Goal: Task Accomplishment & Management: Manage account settings

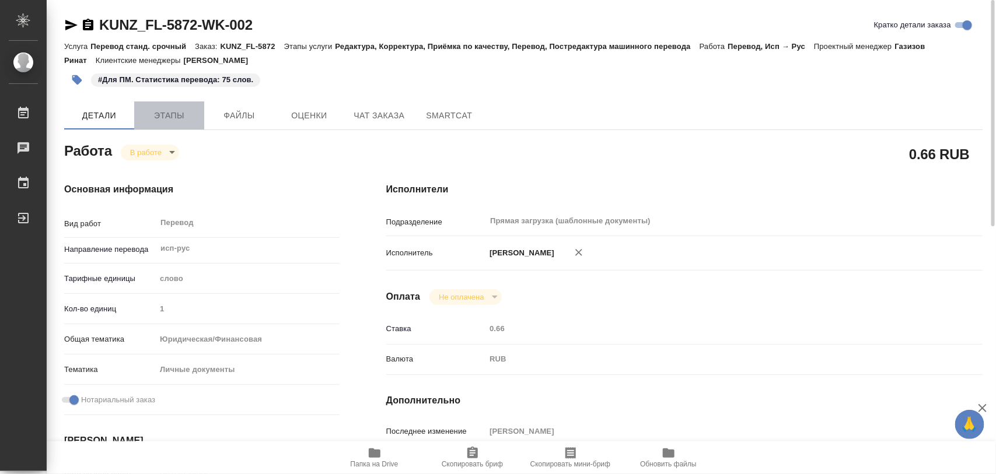
click at [167, 118] on span "Этапы" at bounding box center [169, 116] width 56 height 15
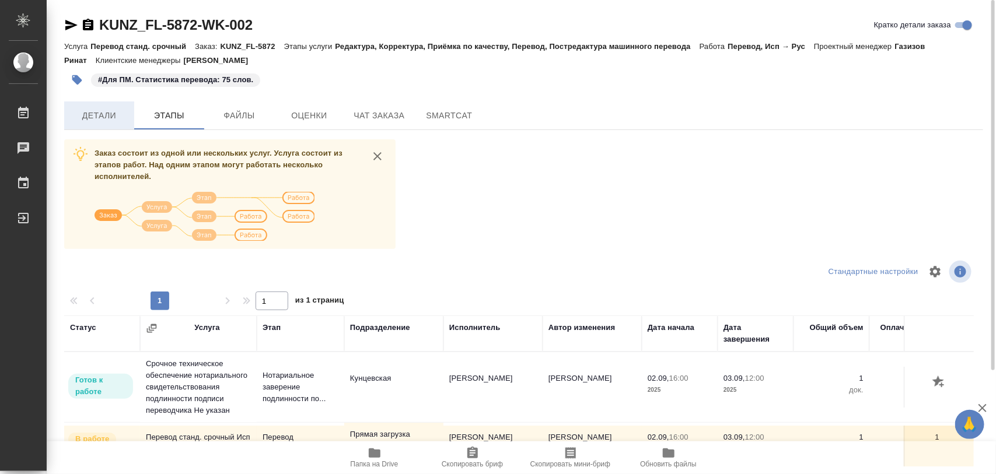
click at [100, 117] on span "Детали" at bounding box center [99, 116] width 56 height 15
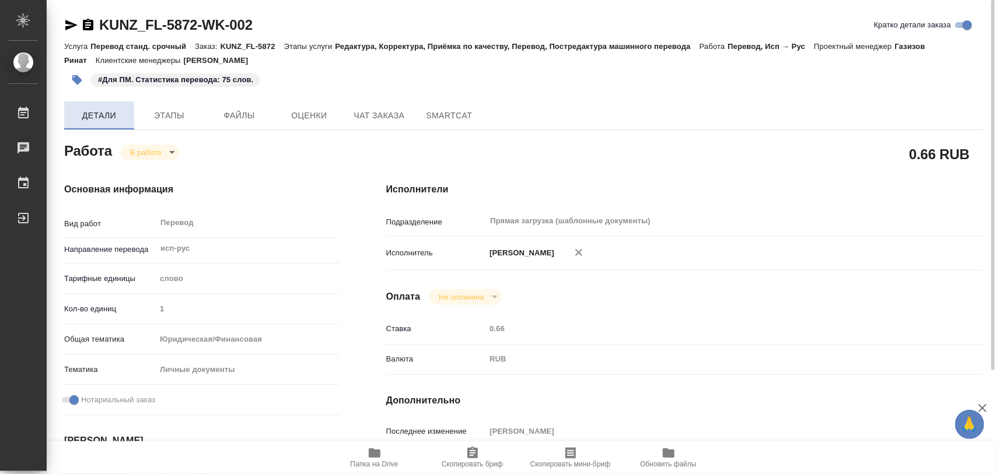
type textarea "x"
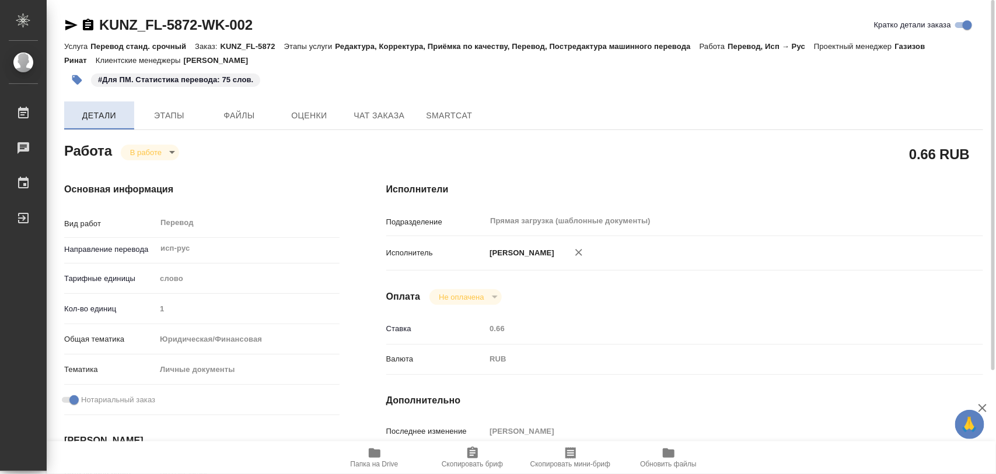
type textarea "x"
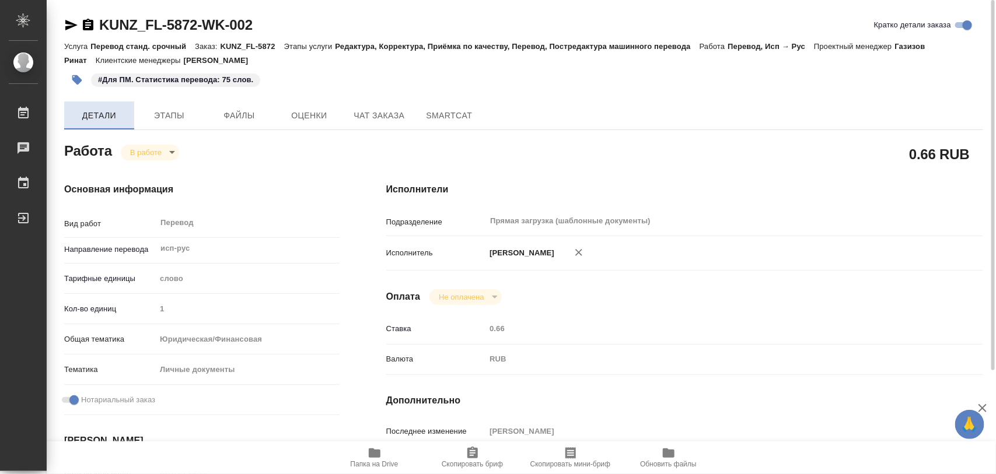
type textarea "x"
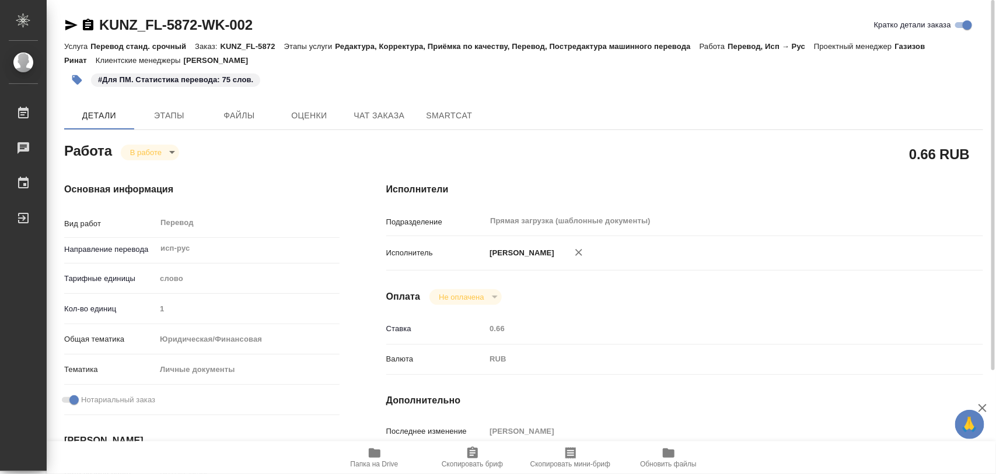
type textarea "x"
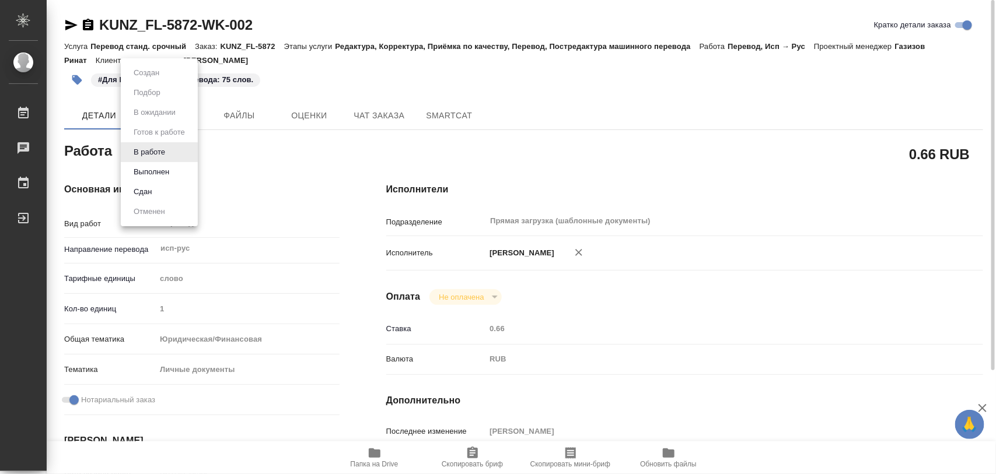
click at [173, 155] on body "🙏 .cls-1 fill:#fff; AWATERA Iglakov Maksim Работы 0 Чаты График Выйти KUNZ_FL-5…" at bounding box center [498, 237] width 996 height 474
click at [158, 173] on button "Выполнен" at bounding box center [151, 172] width 43 height 13
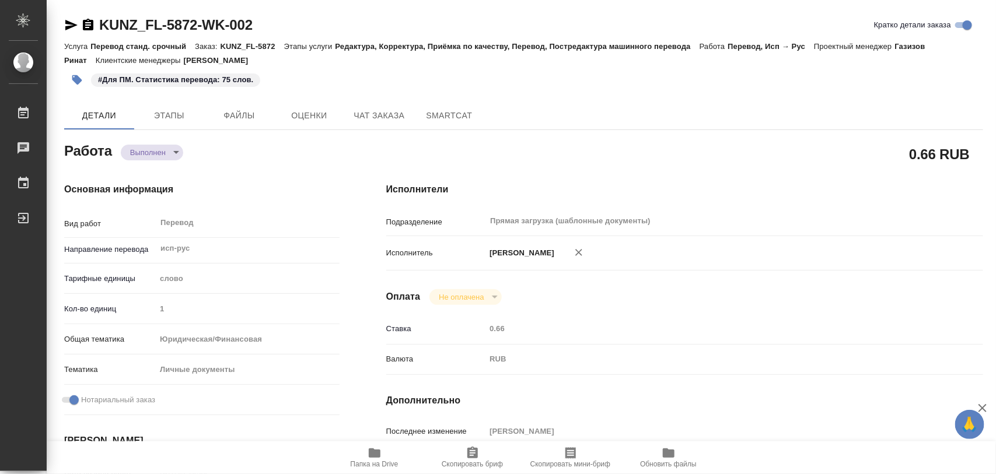
type textarea "x"
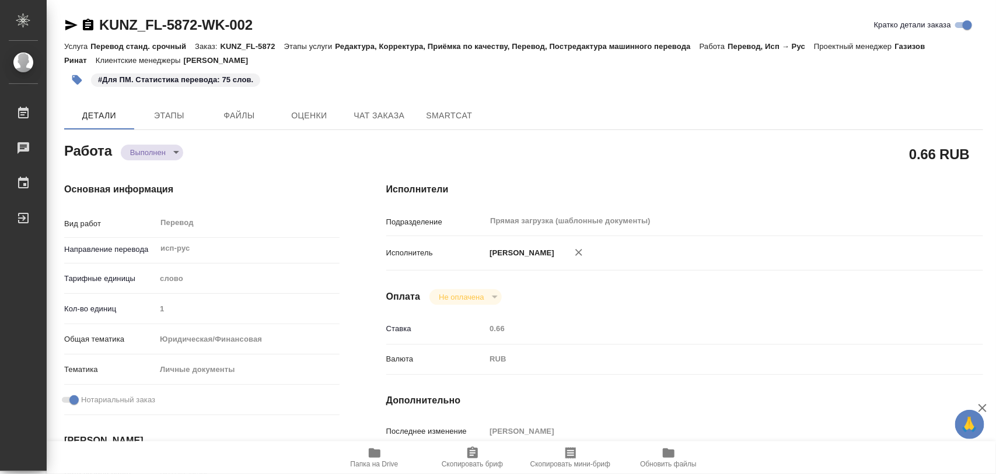
type textarea "x"
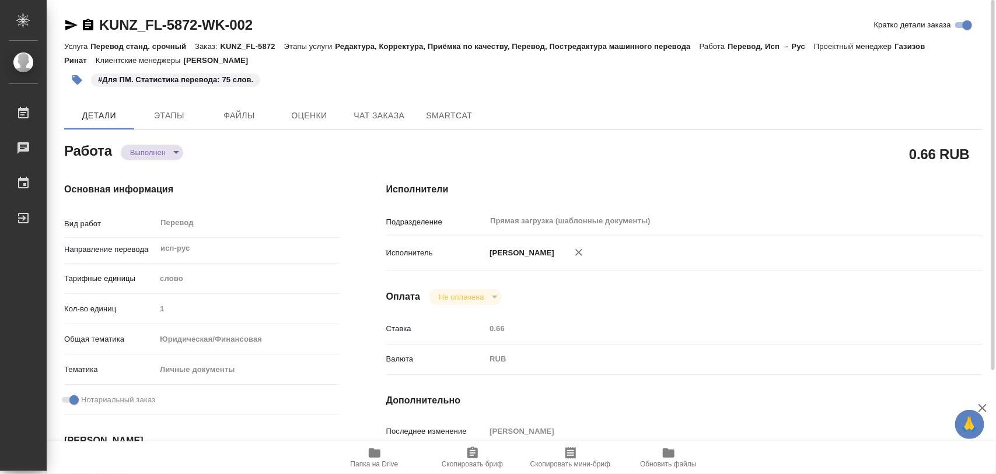
type textarea "x"
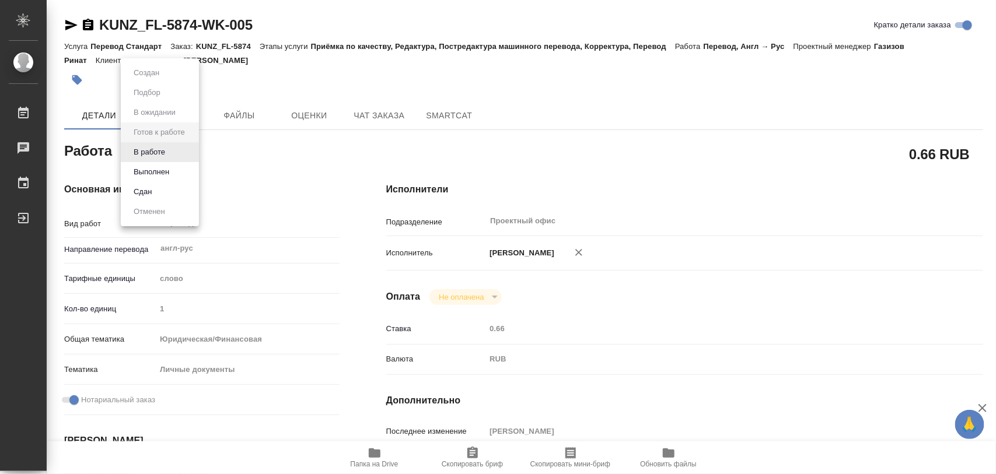
click at [191, 151] on body "🙏 .cls-1 fill:#fff; AWATERA Iglakov Maksim Работы 0 Чаты График Выйти KUNZ_FL-5…" at bounding box center [498, 237] width 996 height 474
click at [161, 149] on button "В работе" at bounding box center [149, 152] width 39 height 13
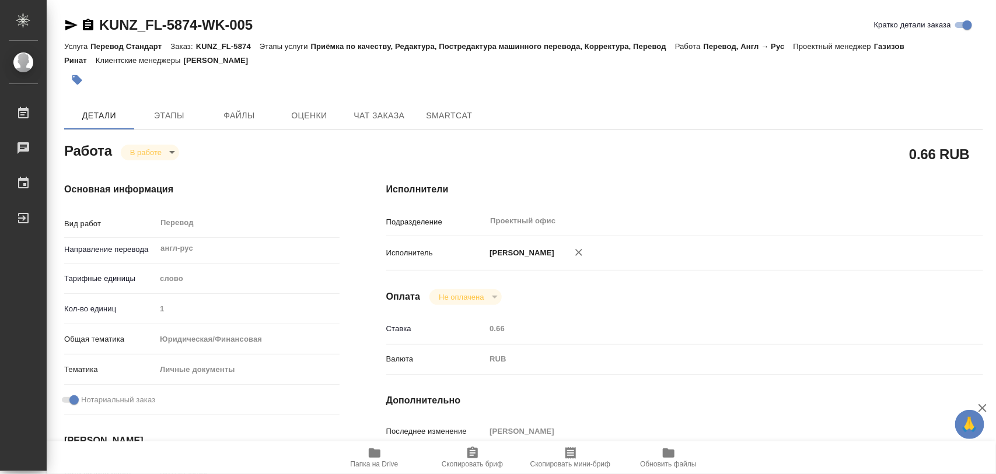
type textarea "x"
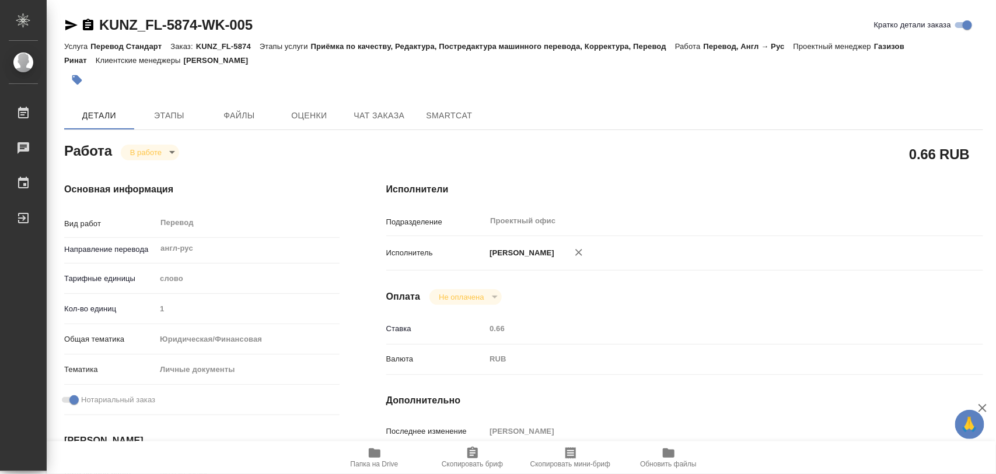
type textarea "x"
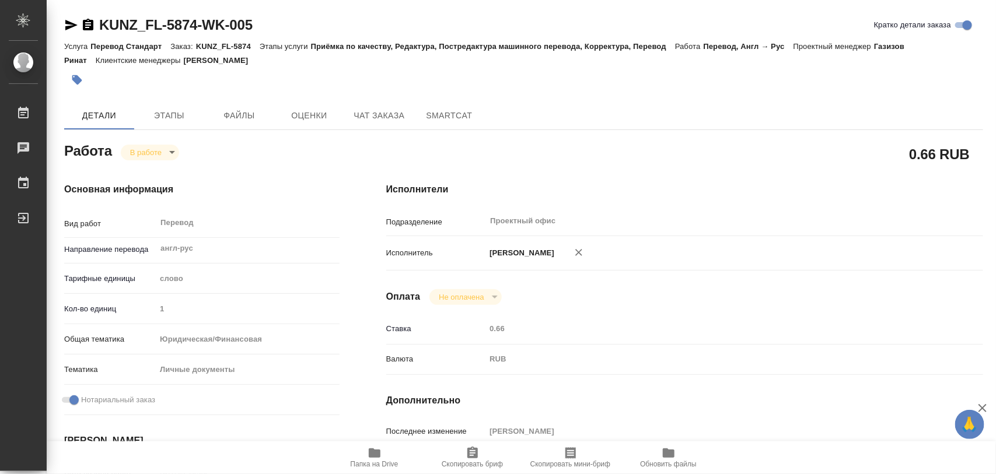
type textarea "x"
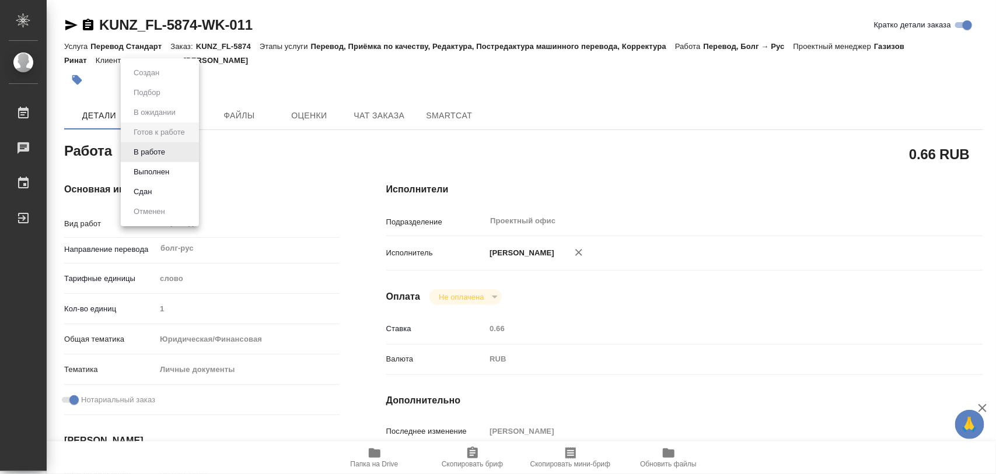
click at [194, 149] on body "🙏 .cls-1 fill:#fff; AWATERA Iglakov Maksim Работы 0 Чаты График Выйти KUNZ_FL-5…" at bounding box center [498, 237] width 996 height 474
click at [171, 155] on li "В работе" at bounding box center [160, 152] width 78 height 20
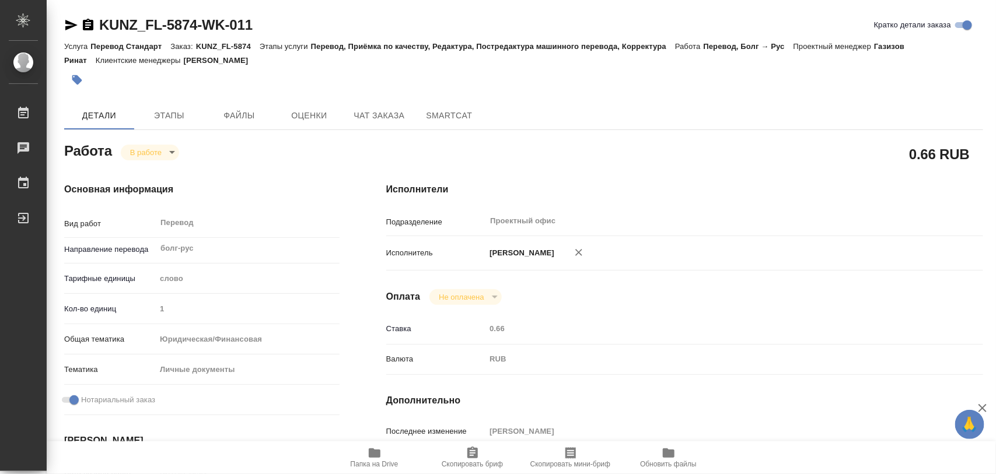
type textarea "x"
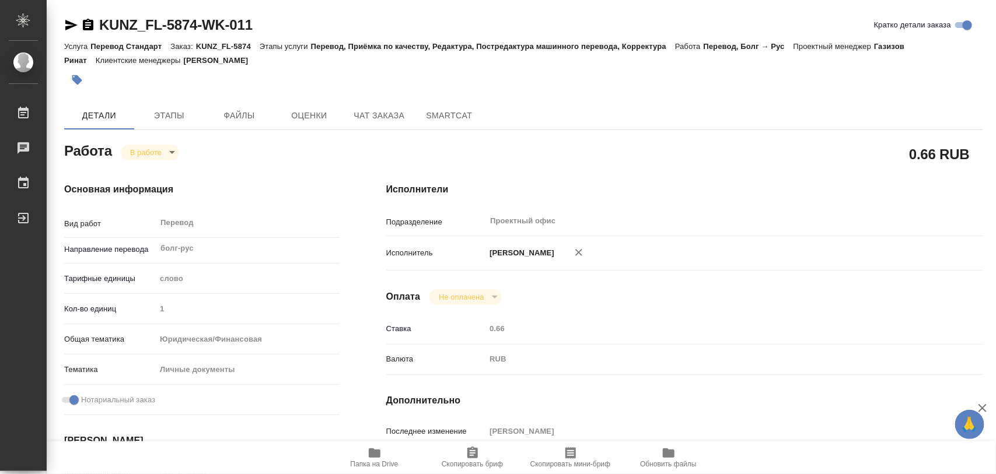
type textarea "x"
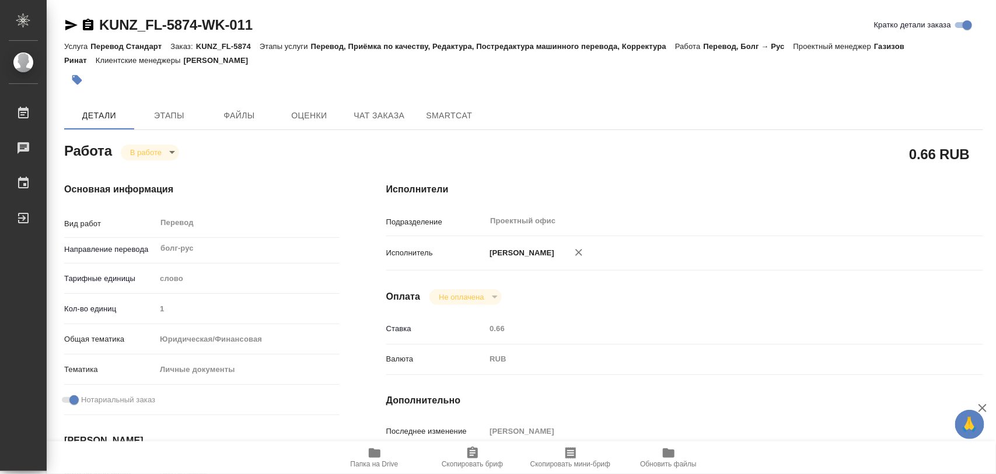
type textarea "x"
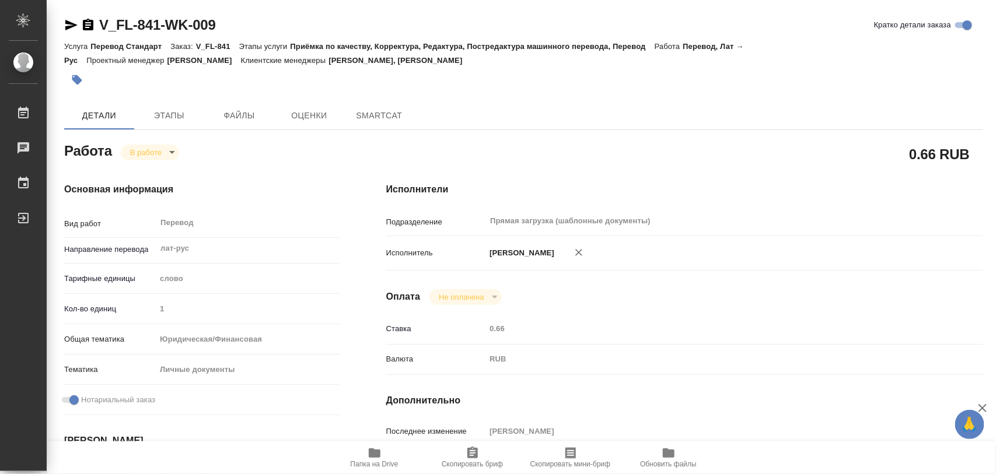
type textarea "x"
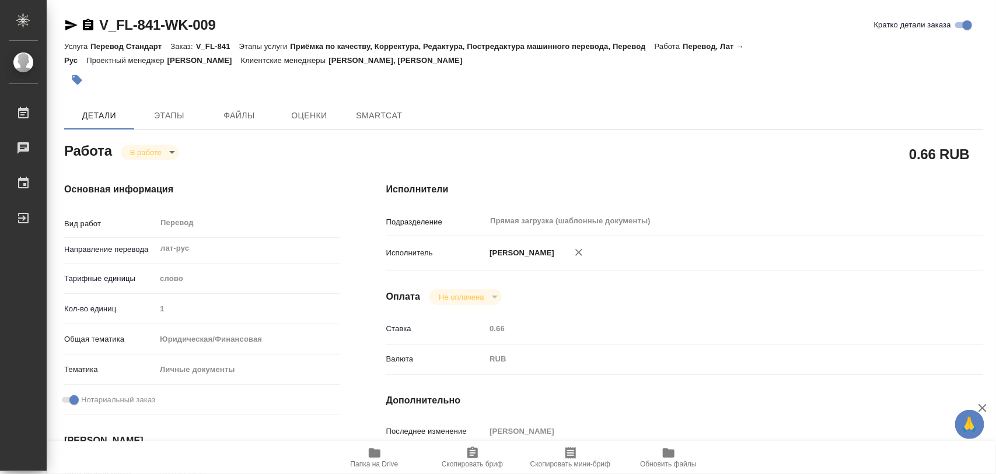
type textarea "x"
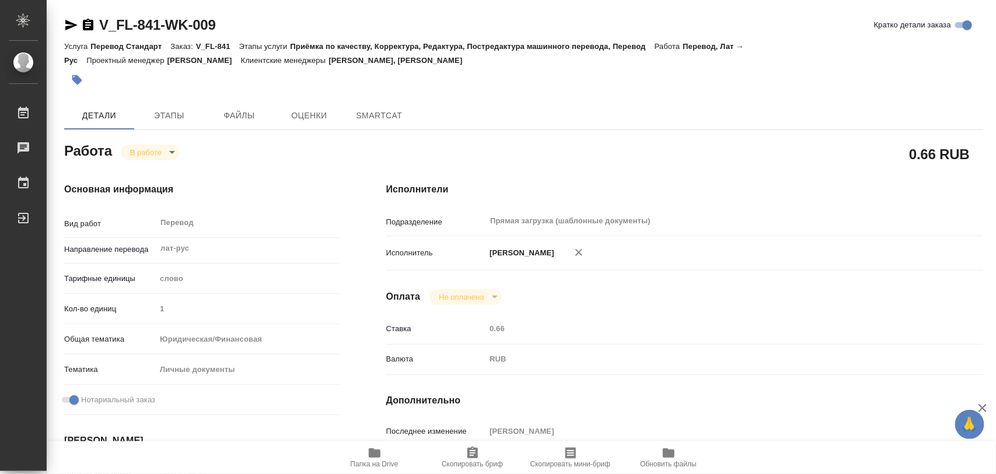
type textarea "x"
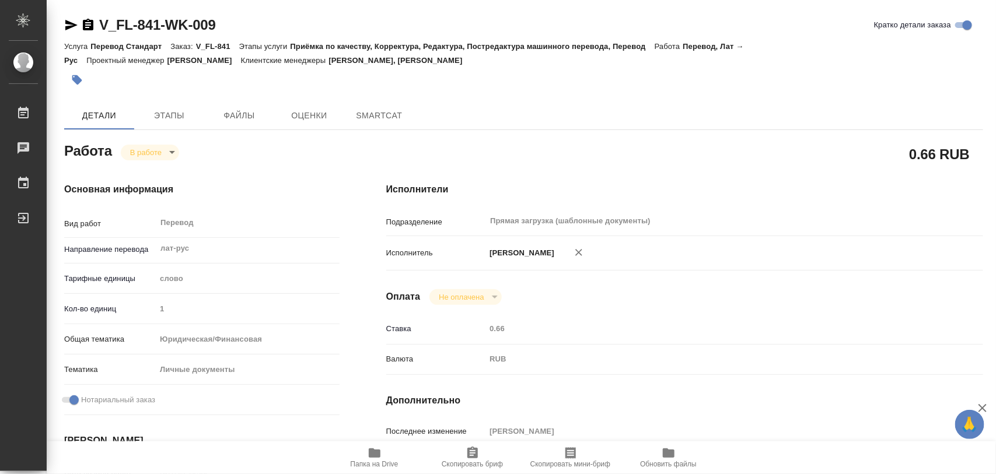
type textarea "x"
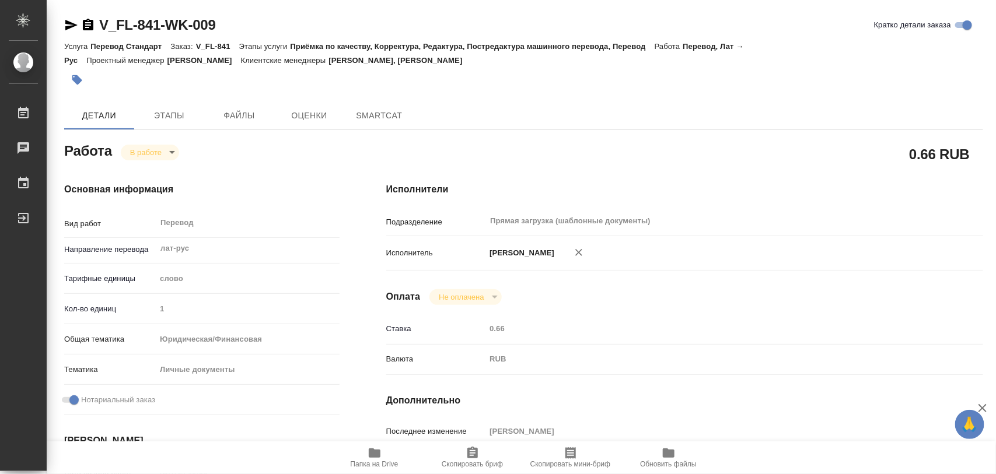
type textarea "x"
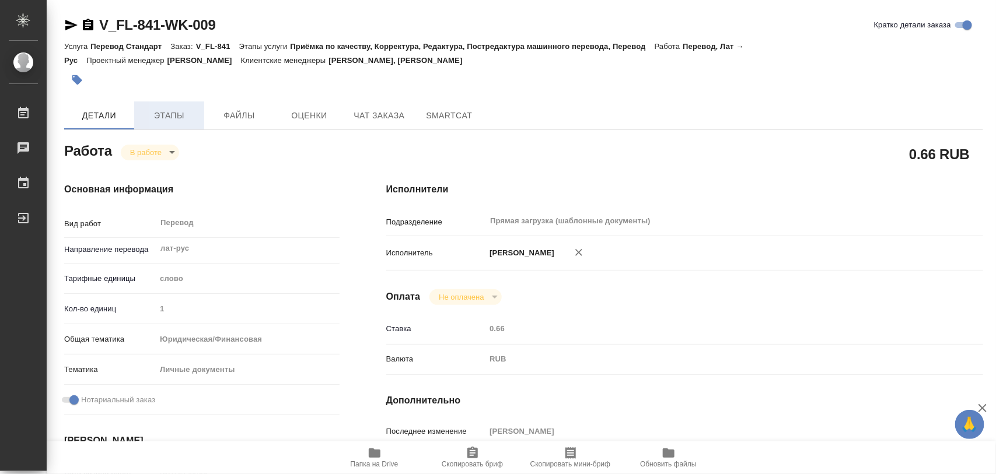
click at [175, 117] on span "Этапы" at bounding box center [169, 116] width 56 height 15
type textarea "x"
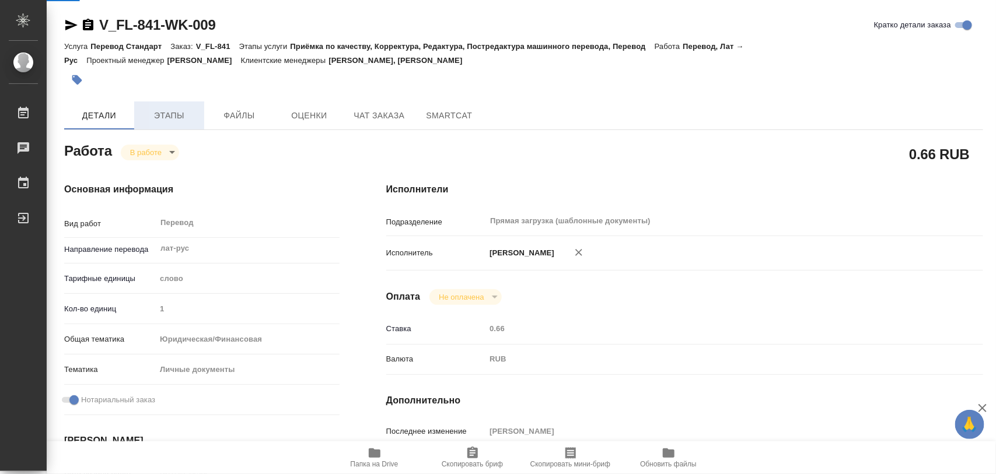
type textarea "x"
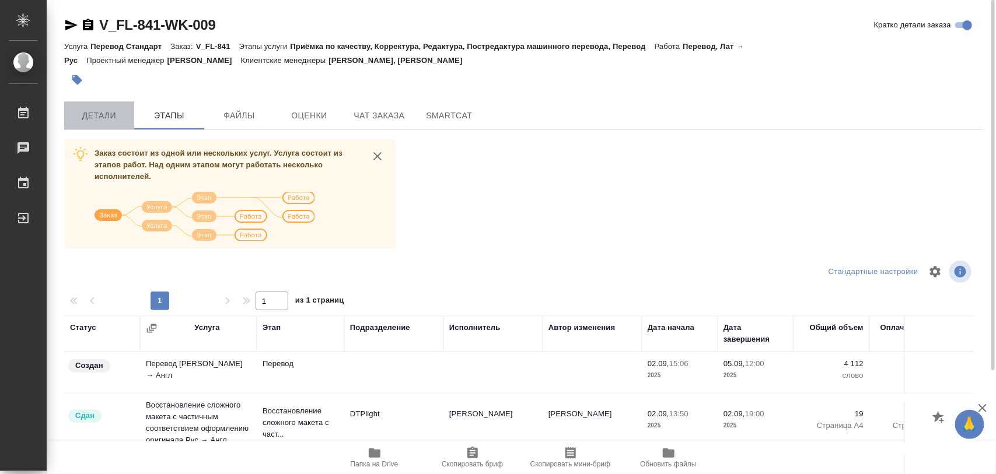
click at [99, 111] on span "Детали" at bounding box center [99, 116] width 56 height 15
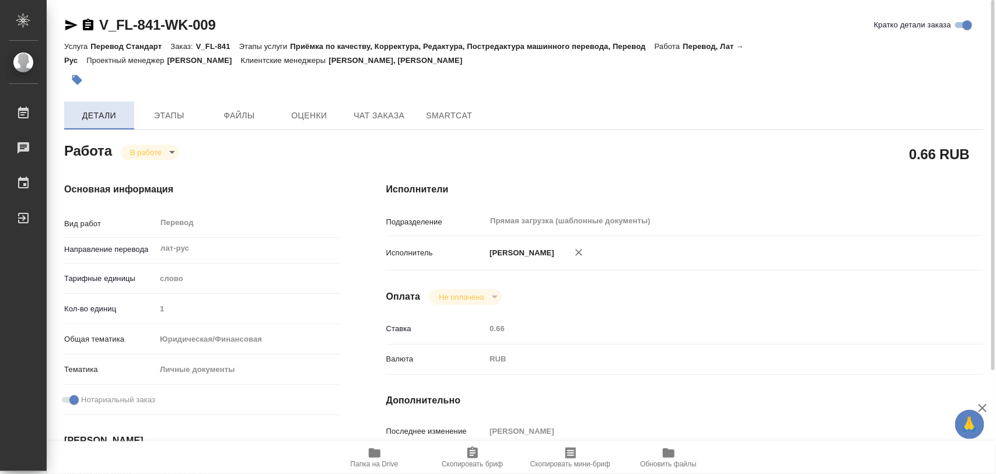
type textarea "x"
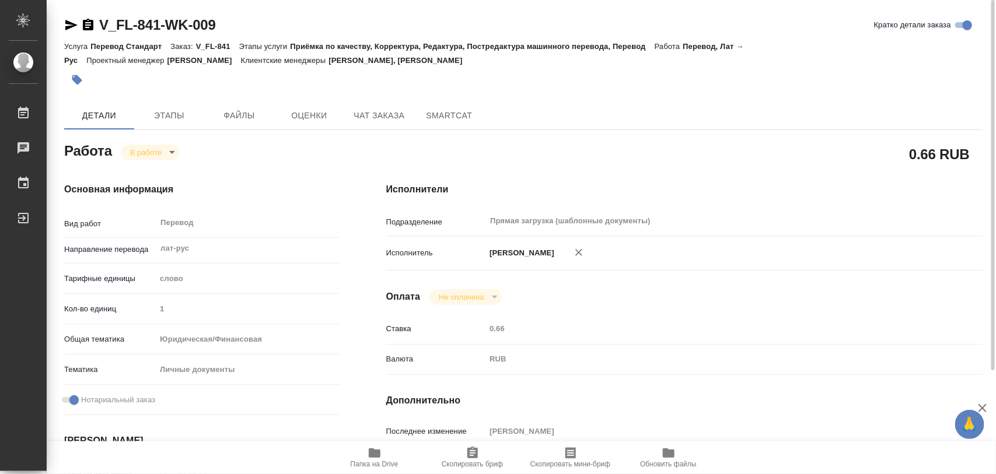
type textarea "x"
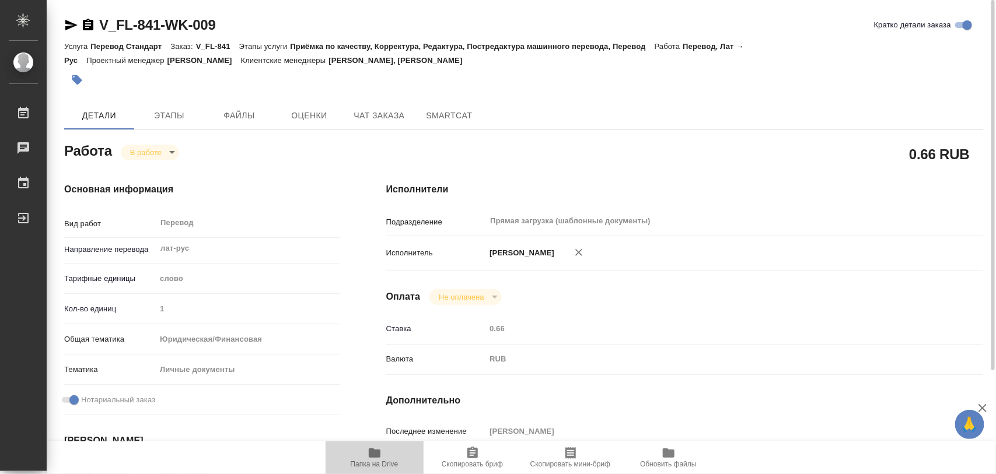
click at [366, 456] on span "Папка на Drive" at bounding box center [375, 457] width 84 height 22
type textarea "x"
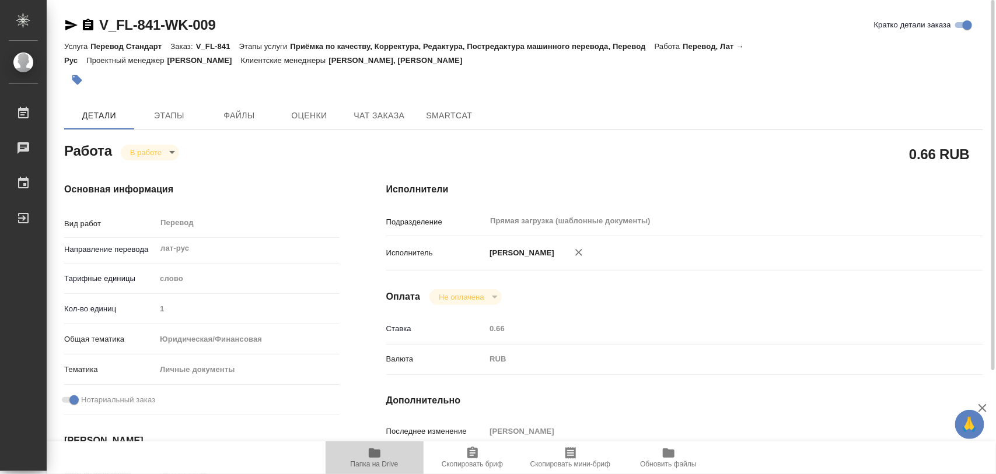
type textarea "x"
click at [83, 83] on button "button" at bounding box center [77, 80] width 26 height 26
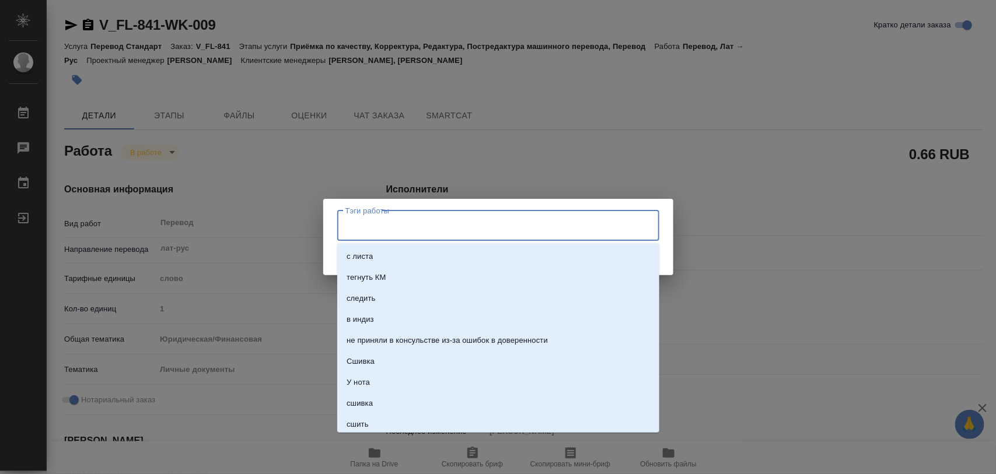
click at [450, 222] on input "Тэги работы" at bounding box center [486, 226] width 289 height 20
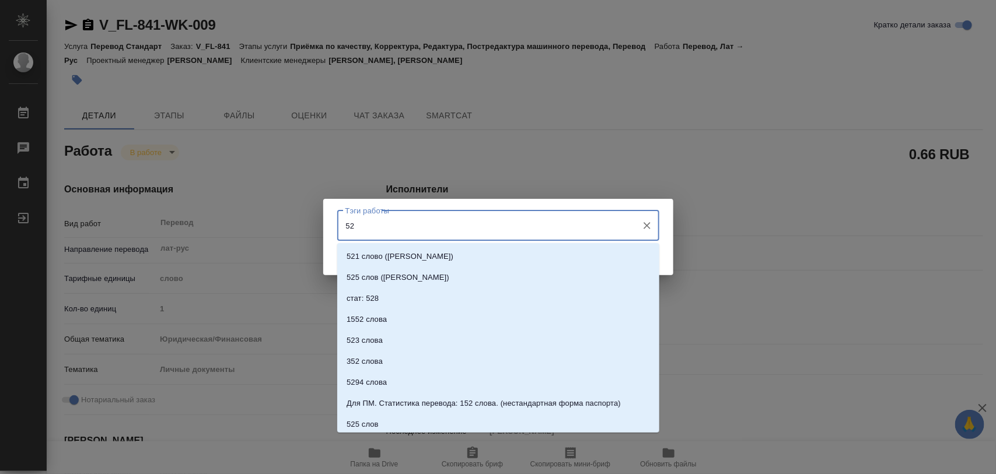
type input "5"
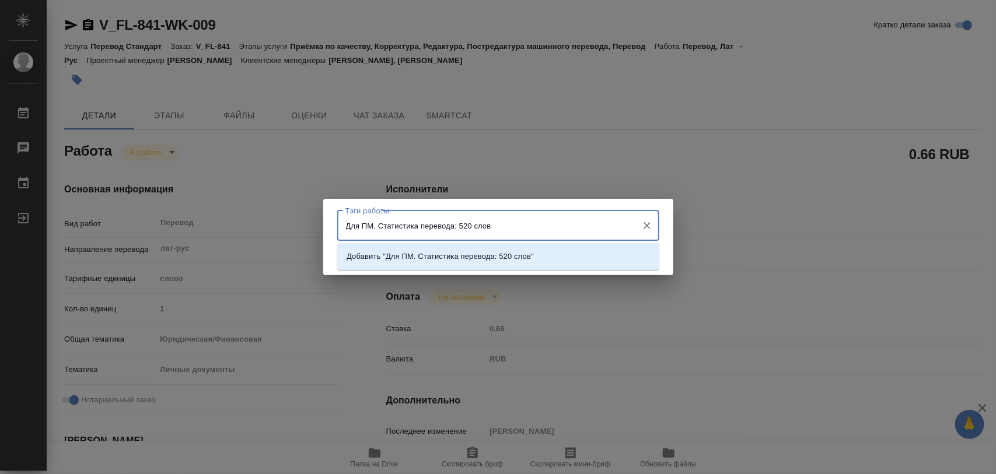
type input "Для ПМ. Статистика перевода: 520 слов."
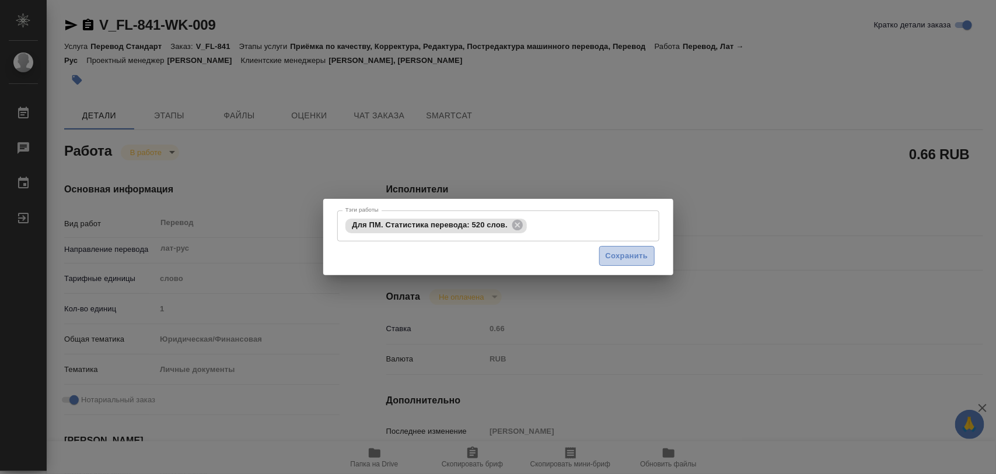
click at [637, 260] on span "Сохранить" at bounding box center [627, 256] width 43 height 13
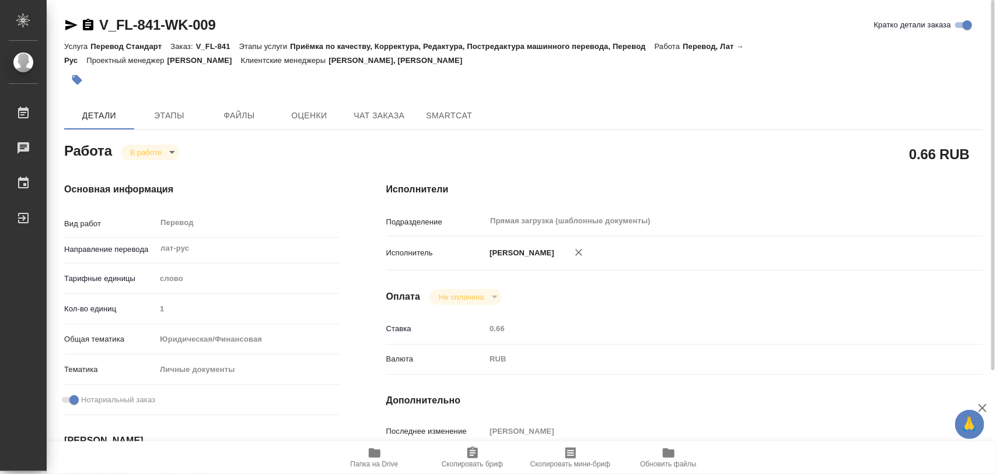
type input "inProgress"
type textarea "Перевод"
type textarea "x"
type input "лат-рус"
type input "5a8b1489cc6b4906c91bfd90"
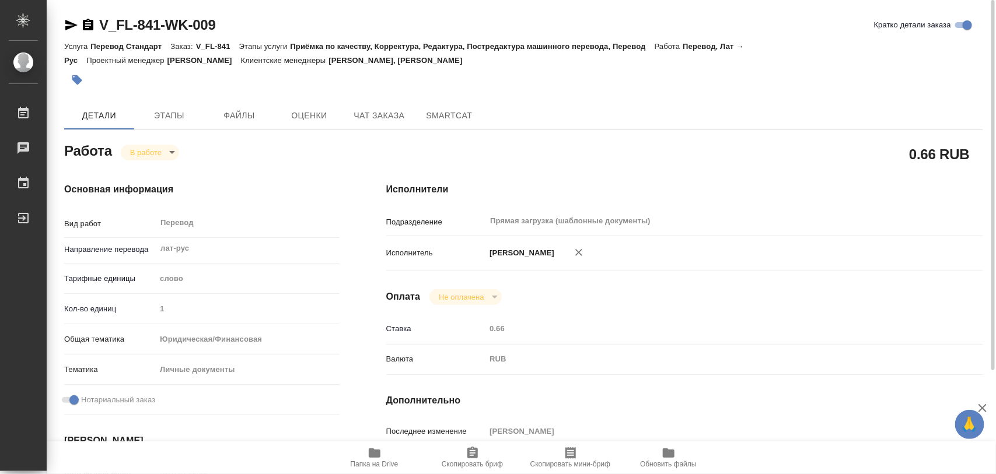
type input "1"
type input "yr-fn"
type input "5a8b8b956a9677013d343cfe"
checkbox input "true"
type input "28.08.2025 10:09"
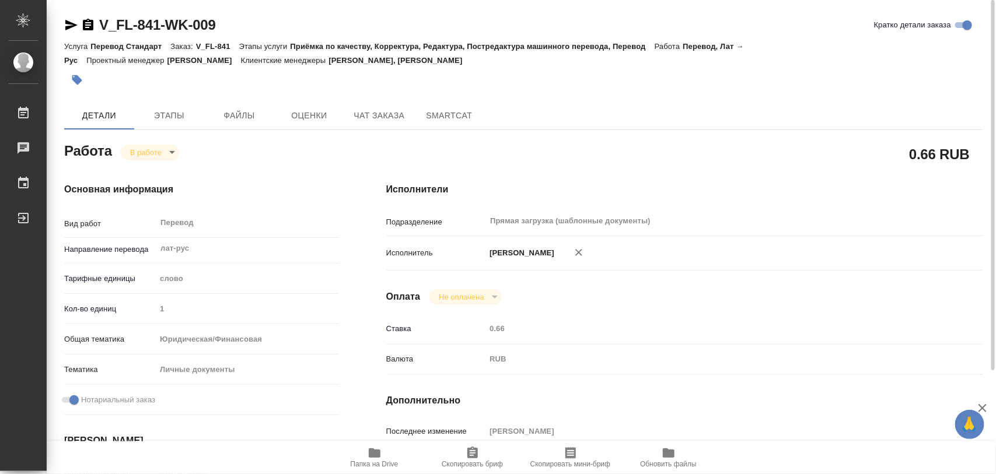
type input "02.09.2025 13:47"
type input "03.09.2025 12:00"
type input "Прямая загрузка (шаблонные документы)"
type input "notPayed"
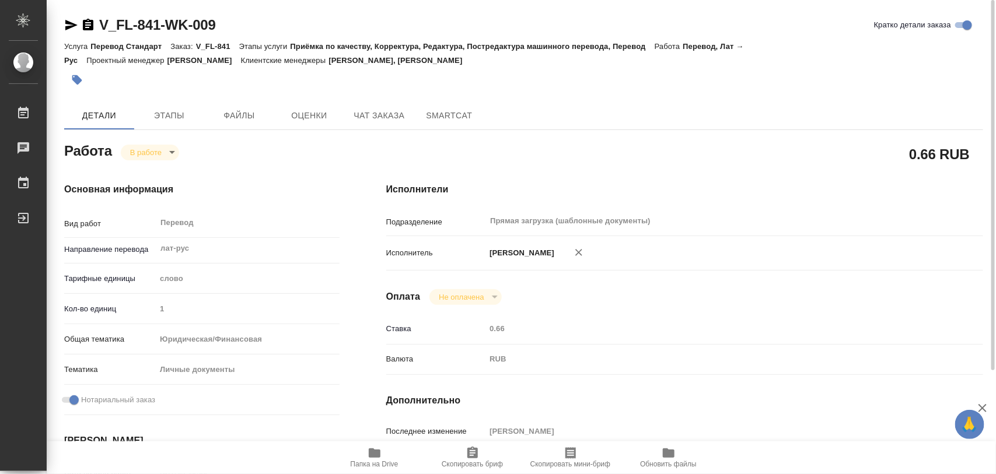
type input "0.66"
type input "RUB"
type input "[PERSON_NAME]"
type textarea "Квартира Юрмала и фрагменты из договора"
type textarea "x"
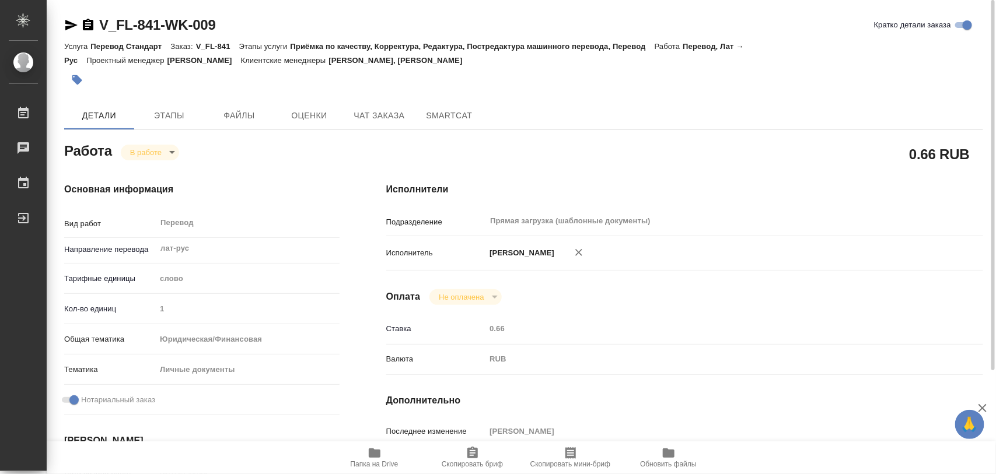
type textarea "/Clients/FL_V/Orders/V_FL-841/Translated/V_FL-841-WK-009"
type textarea "x"
type input "V_FL-841"
type input "Перевод Стандарт"
type input "Приёмка по качеству, Корректура, Редактура, Постредактура машинного перевода, П…"
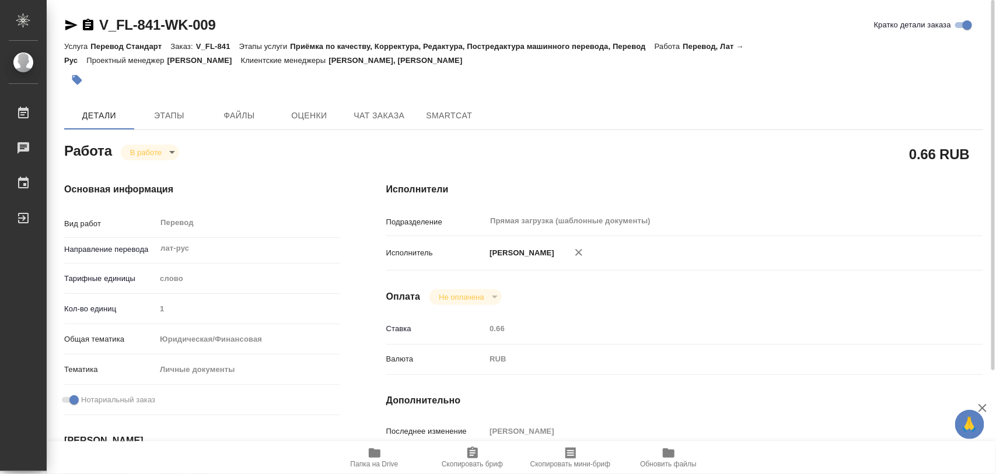
type input "Богомолова Анастасия, Касымов Тимур"
type input "Арсеньева Вера"
type input "/Clients/FL_V/Orders/V_FL-841"
type textarea "Тырышкина Юлия – Tyryshkina Iuliia Соколов Никита – Sokolov Nikita"
type textarea "x"
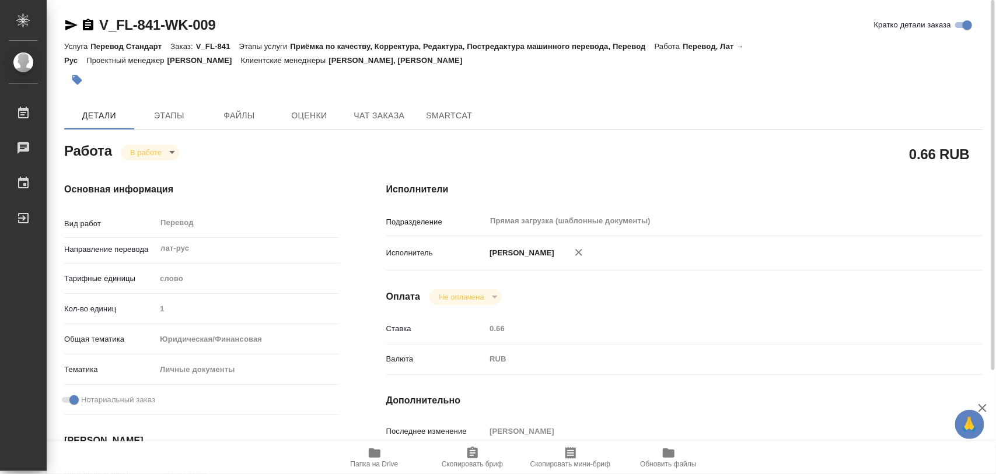
type textarea "Договор купли квартира Юрмала.pdf - фрагменты, которые не дублируются на рус пе…"
type textarea "x"
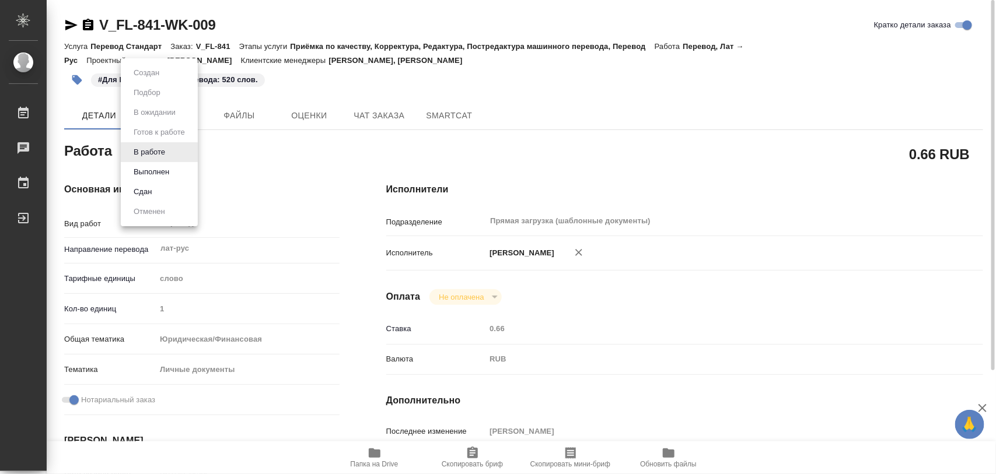
click at [167, 152] on body "🙏 .cls-1 fill:#fff; AWATERA Iglakov Maksim Работы 0 Чаты График Выйти V_FL-841-…" at bounding box center [498, 237] width 996 height 474
type textarea "x"
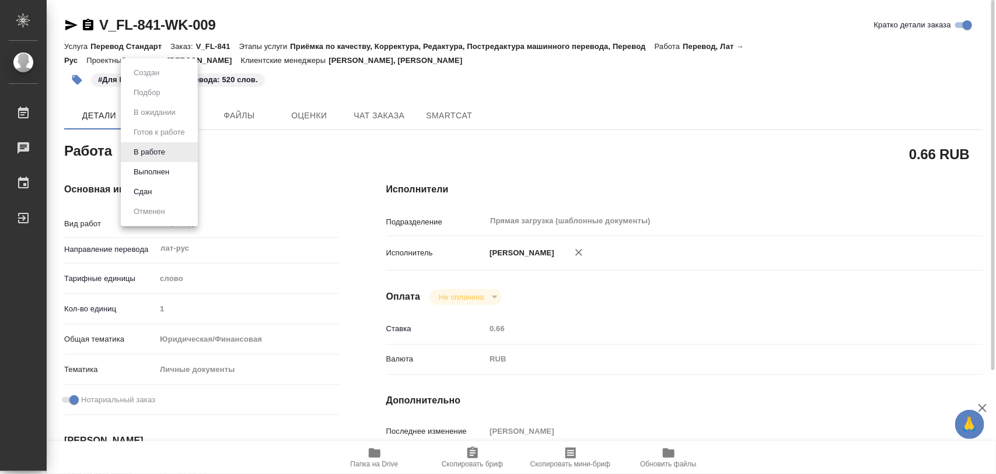
type textarea "x"
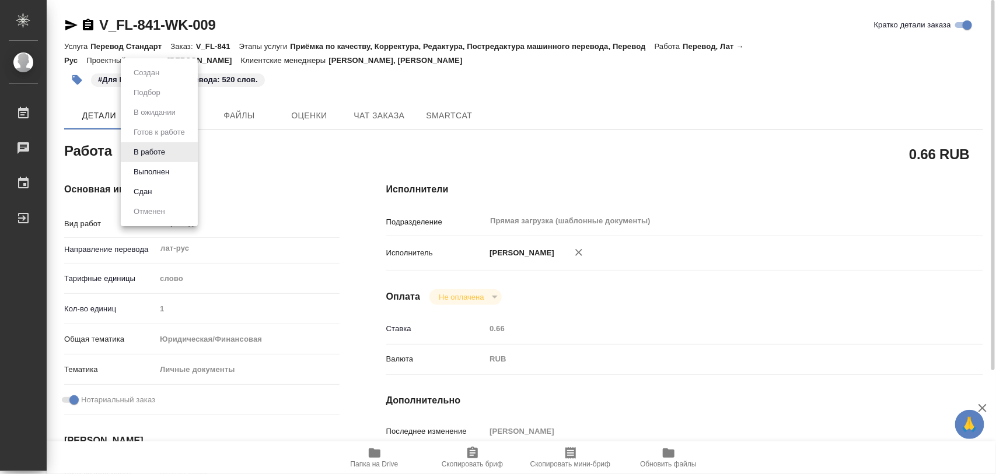
type textarea "x"
click at [163, 167] on button "Выполнен" at bounding box center [151, 172] width 43 height 13
type textarea "x"
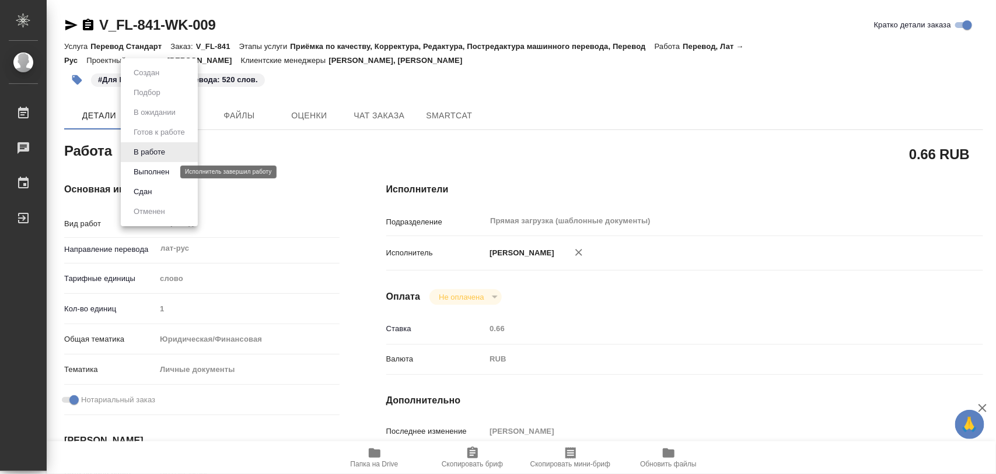
type textarea "x"
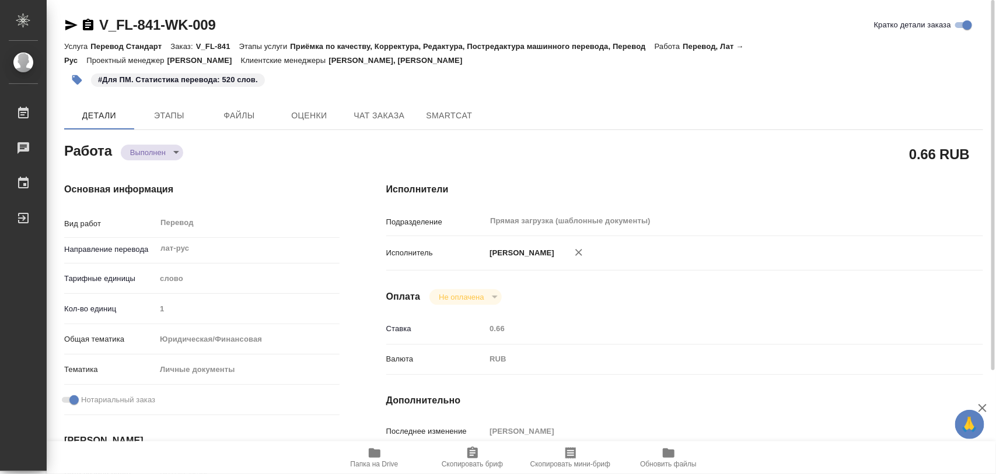
type textarea "x"
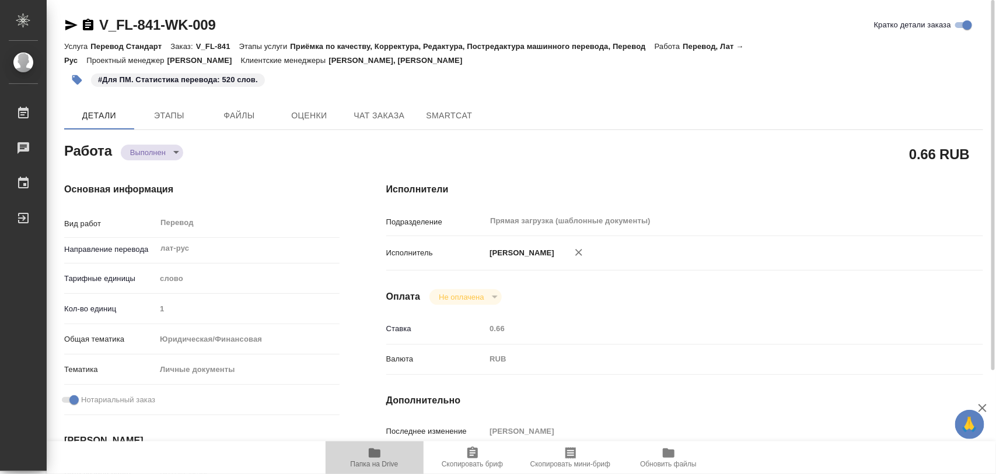
click at [378, 459] on icon "button" at bounding box center [375, 453] width 14 height 14
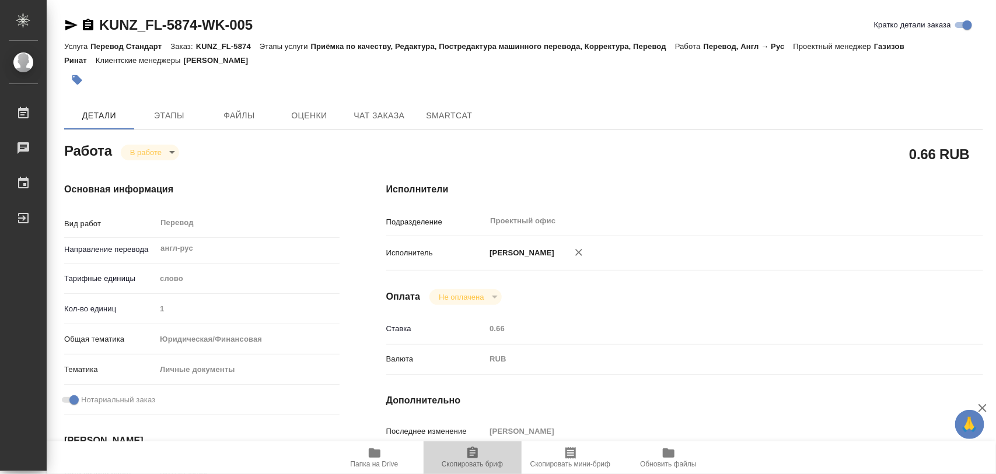
click at [482, 456] on span "Скопировать бриф" at bounding box center [473, 457] width 84 height 22
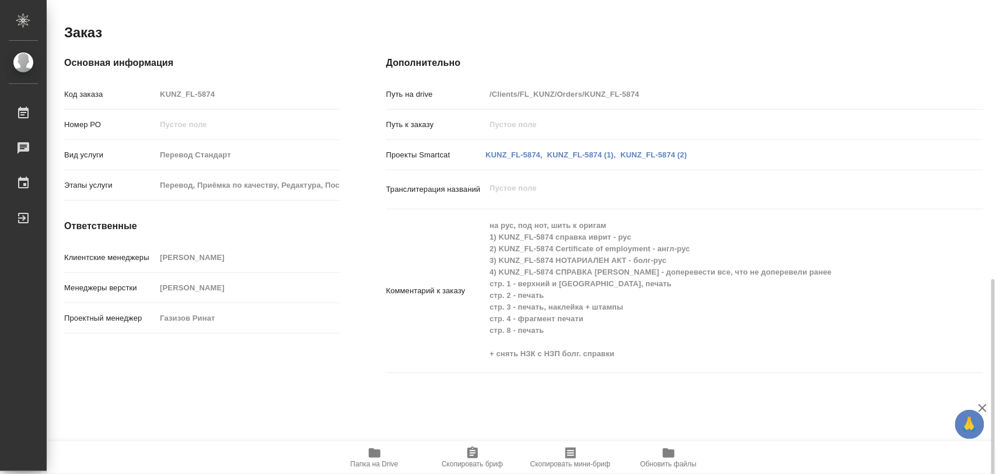
scroll to position [646, 0]
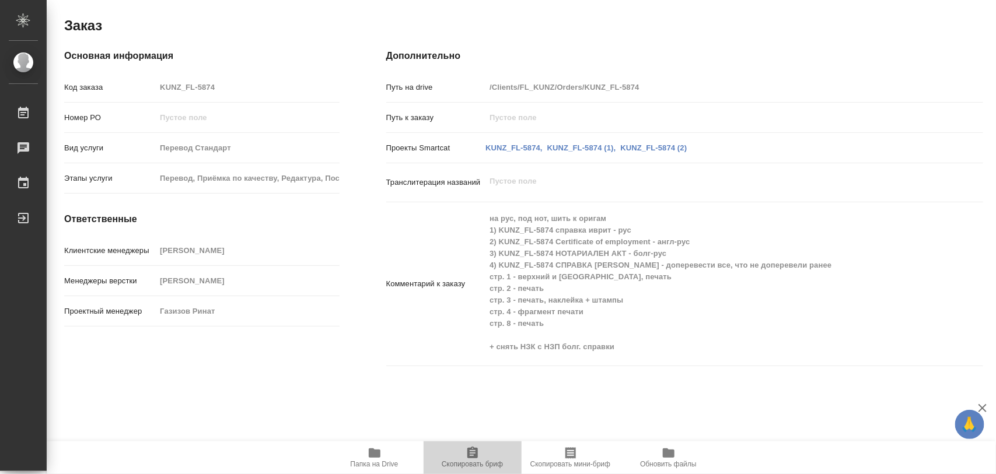
click at [480, 463] on span "Скопировать бриф" at bounding box center [472, 464] width 61 height 8
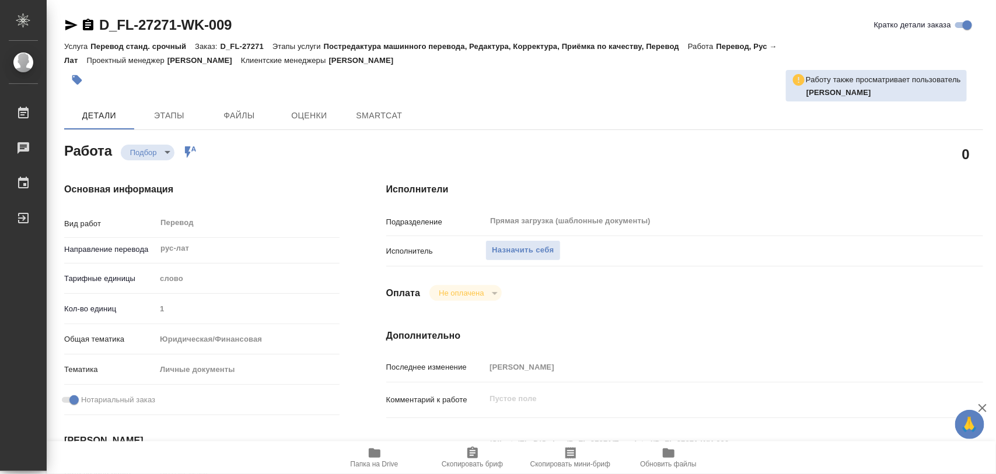
type textarea "x"
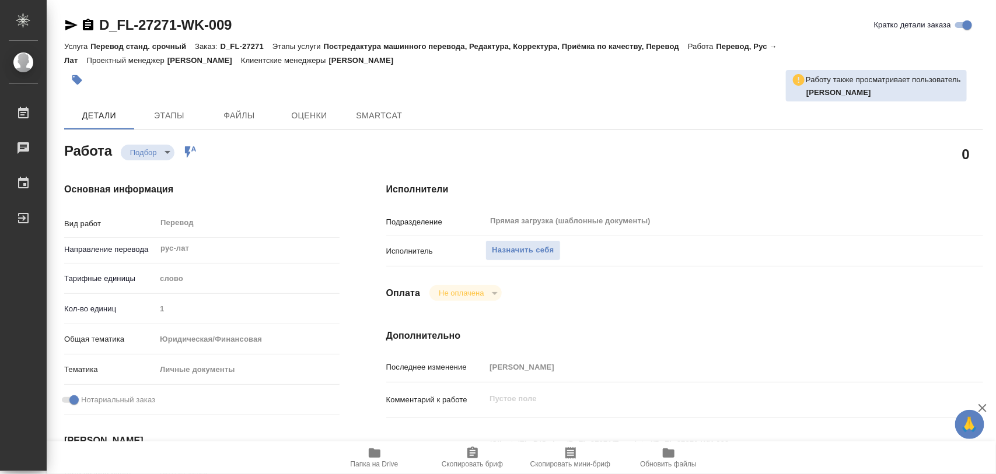
type textarea "x"
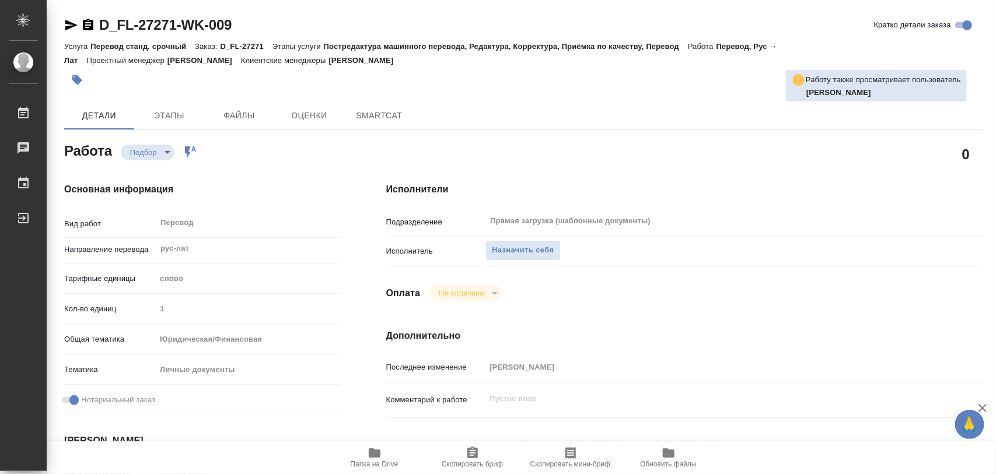
type textarea "x"
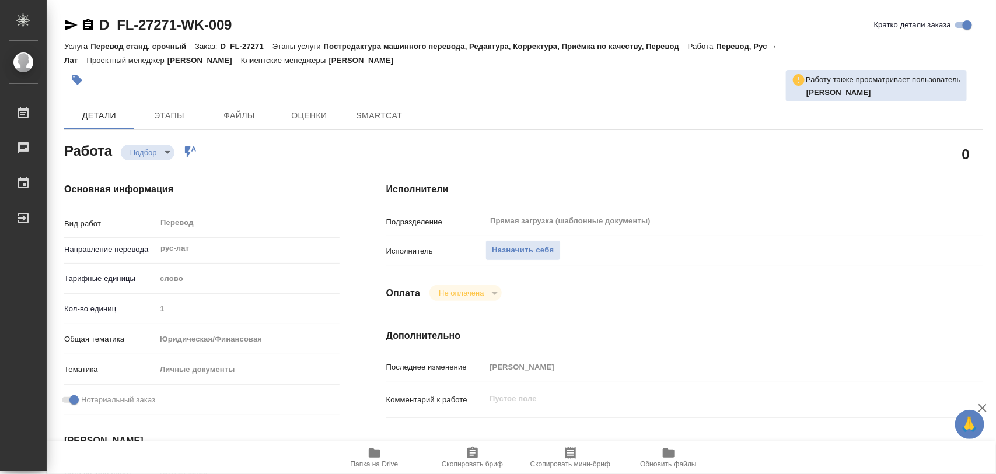
type textarea "x"
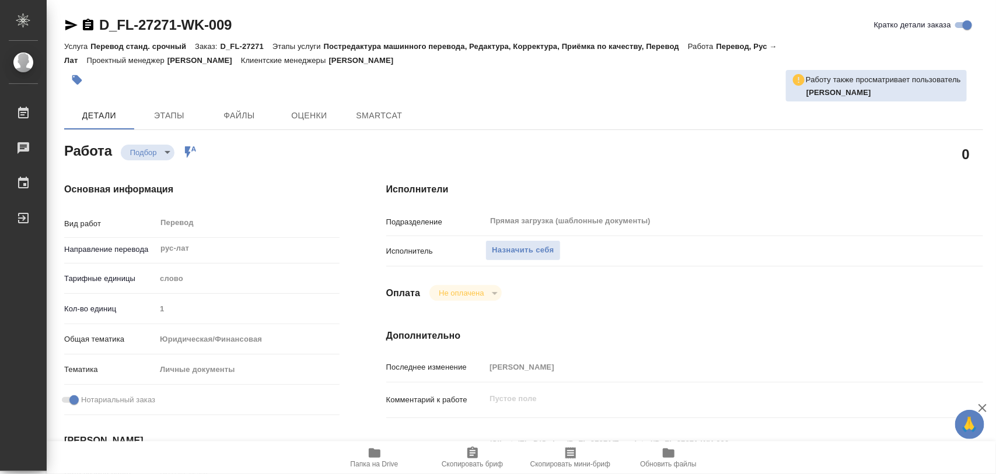
type textarea "x"
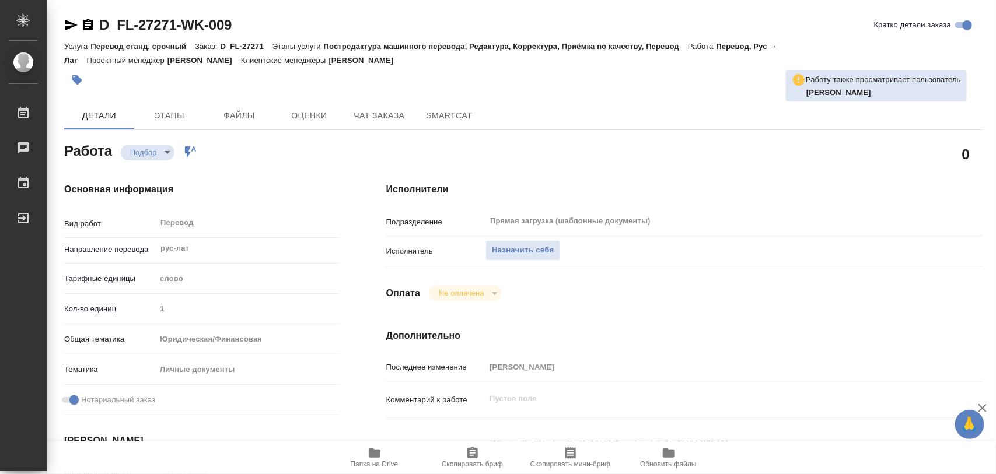
scroll to position [219, 0]
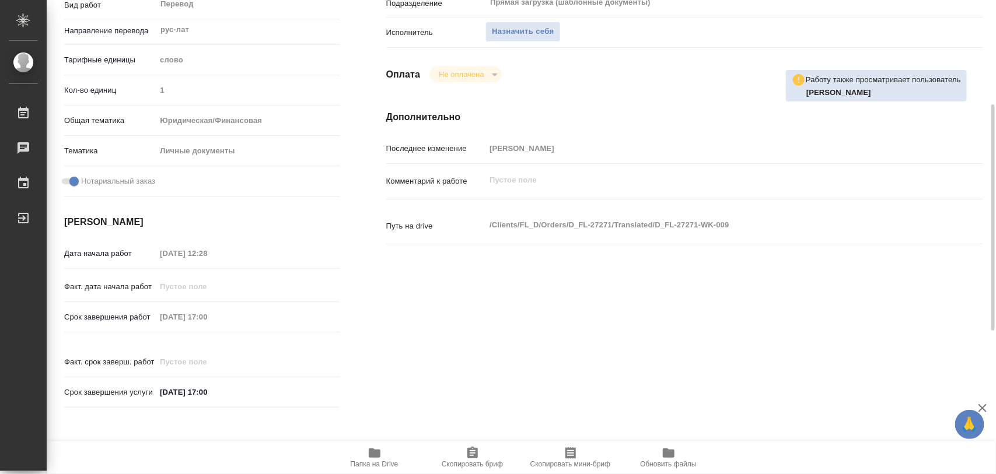
type textarea "x"
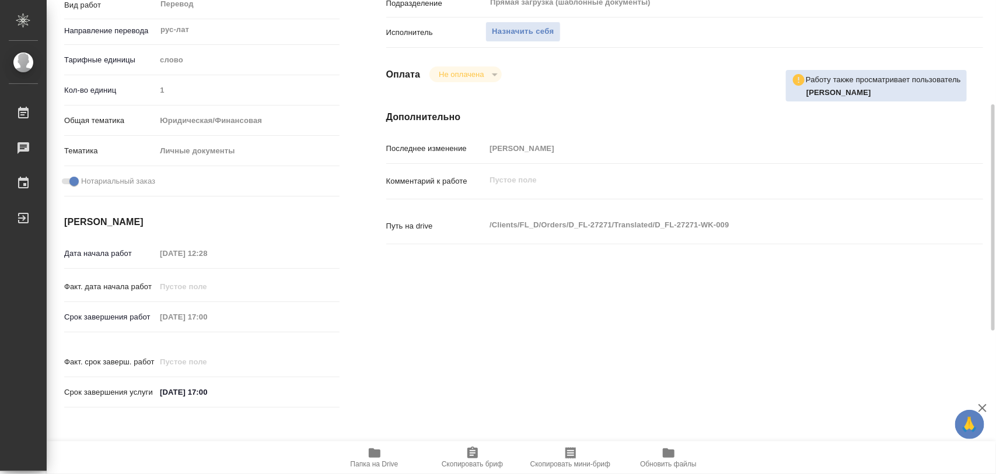
type textarea "x"
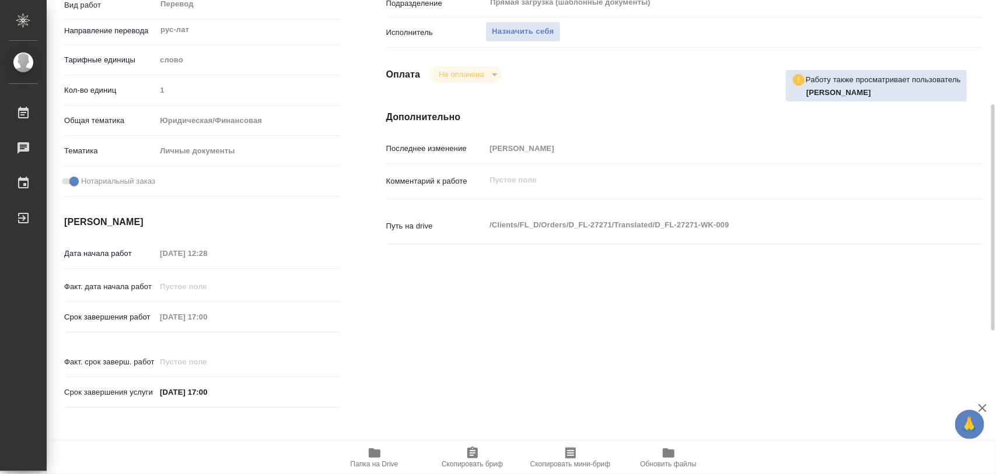
click at [383, 455] on span "Папка на Drive" at bounding box center [375, 457] width 84 height 22
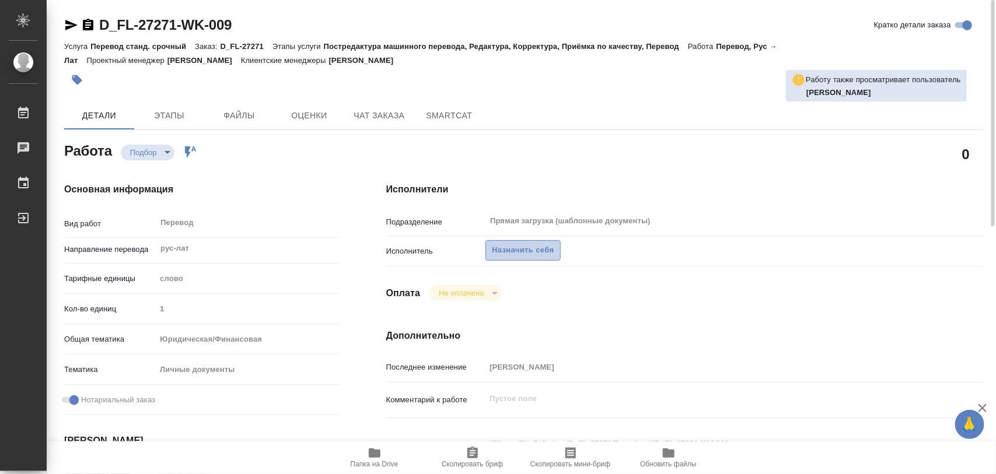
click at [516, 251] on span "Назначить себя" at bounding box center [523, 250] width 62 height 13
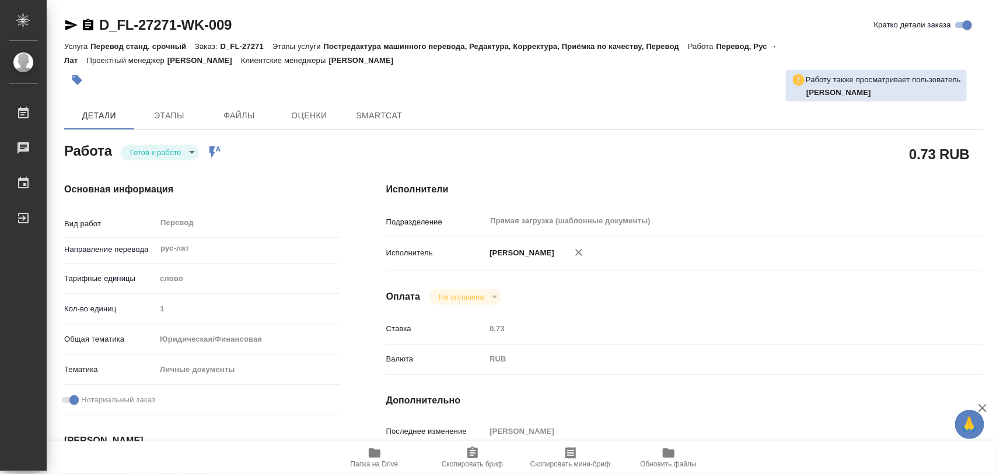
type textarea "x"
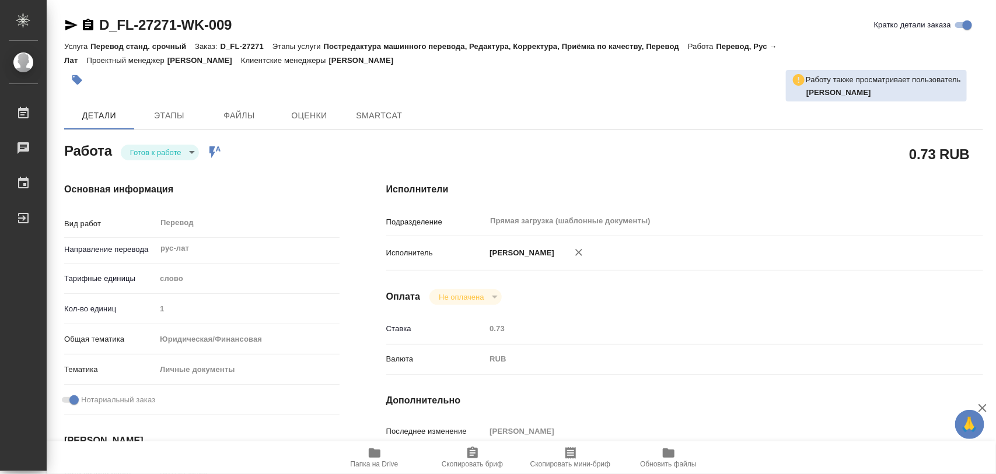
type textarea "x"
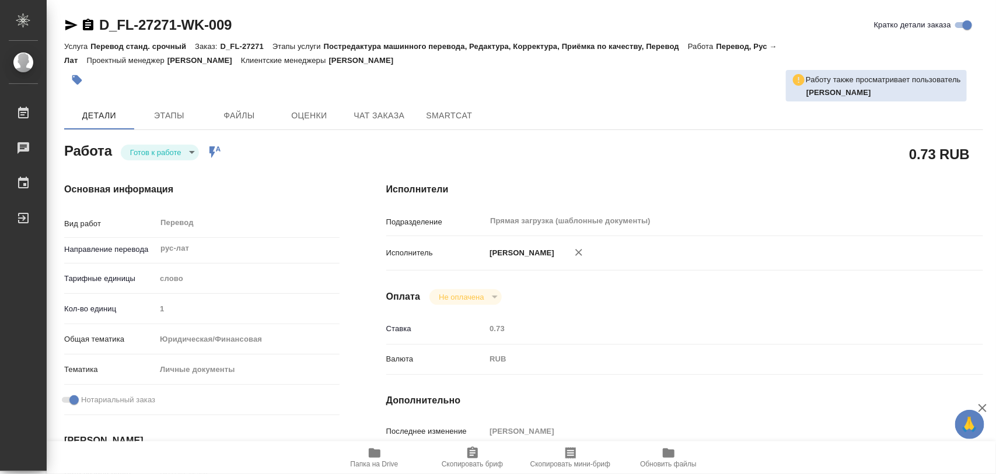
type textarea "x"
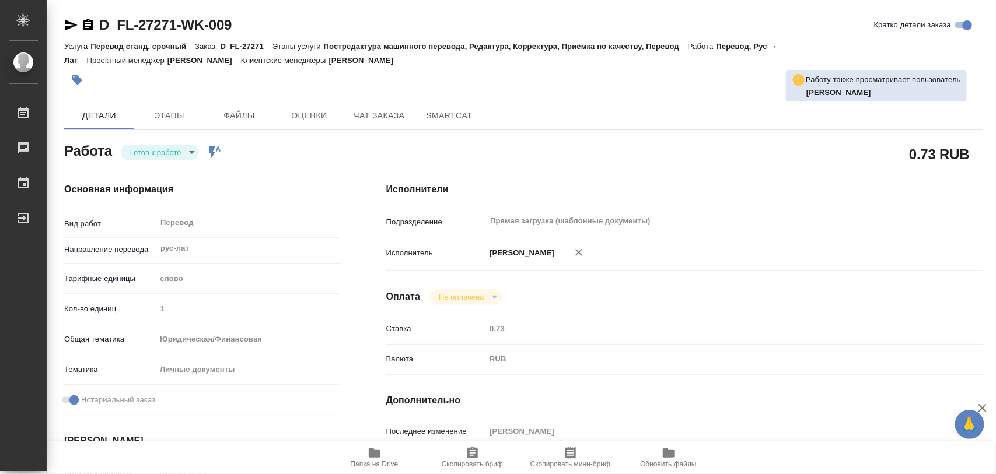
type textarea "x"
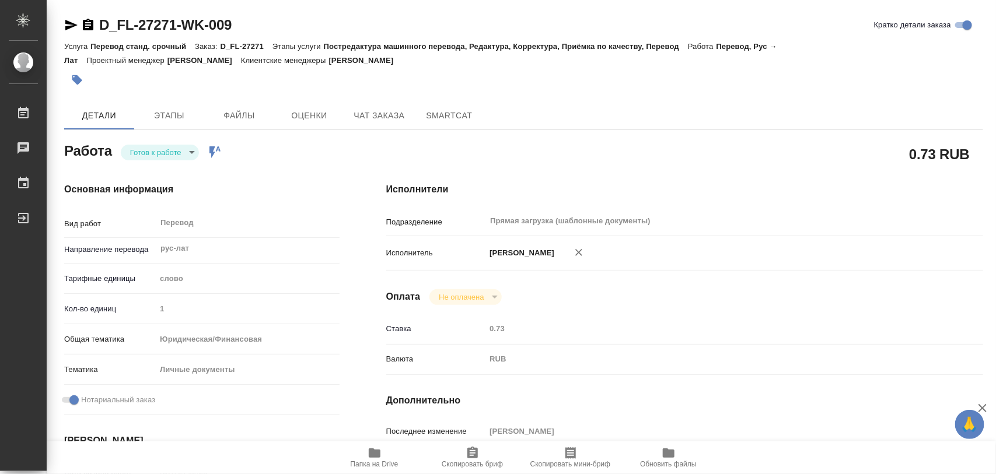
click at [191, 159] on body "🙏 .cls-1 fill:#fff; AWATERA Iglakov Maksim Работы 0 Чаты График Выйти D_FL-2727…" at bounding box center [498, 237] width 996 height 474
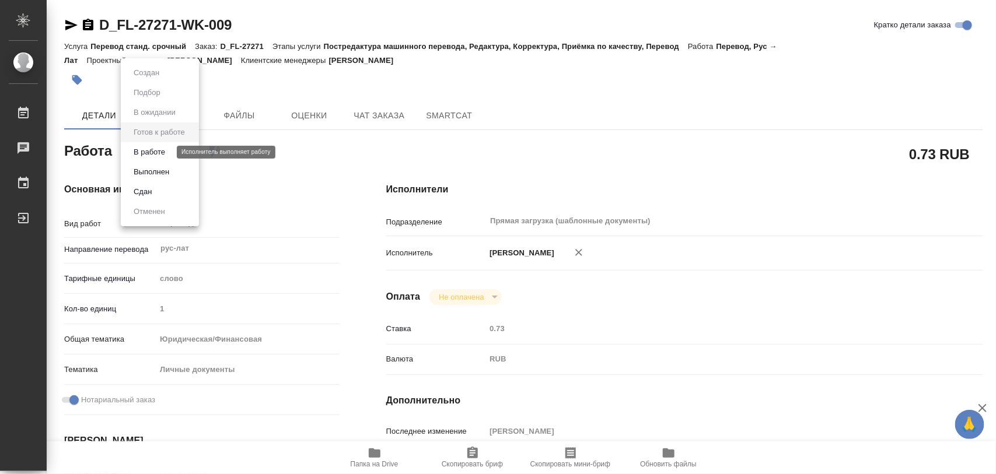
click at [144, 146] on button "В работе" at bounding box center [149, 152] width 39 height 13
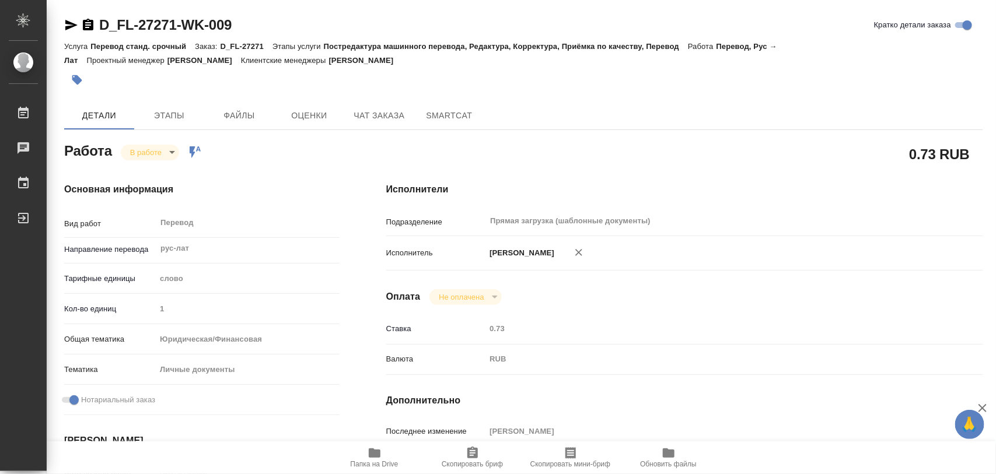
type textarea "x"
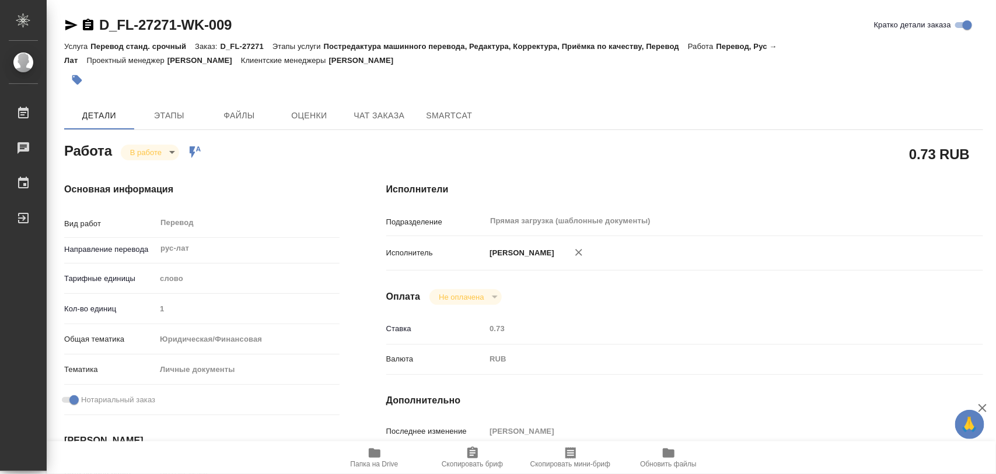
type textarea "x"
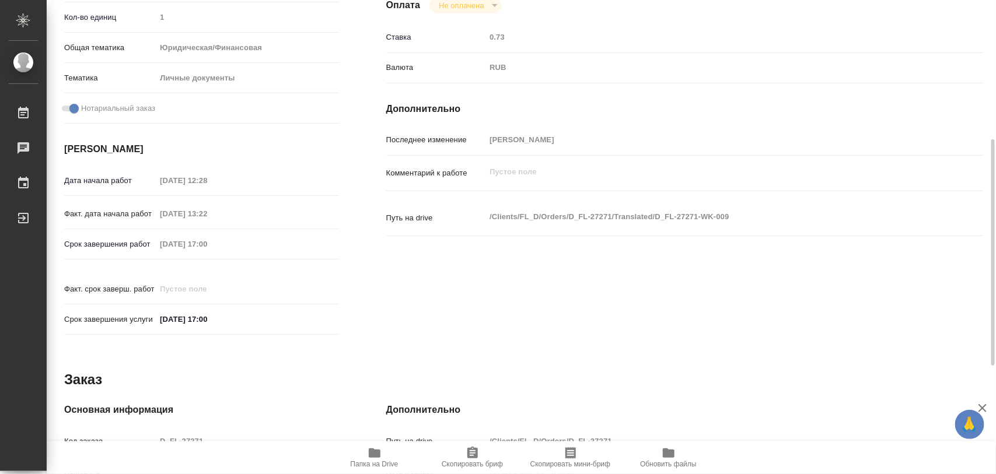
scroll to position [520, 0]
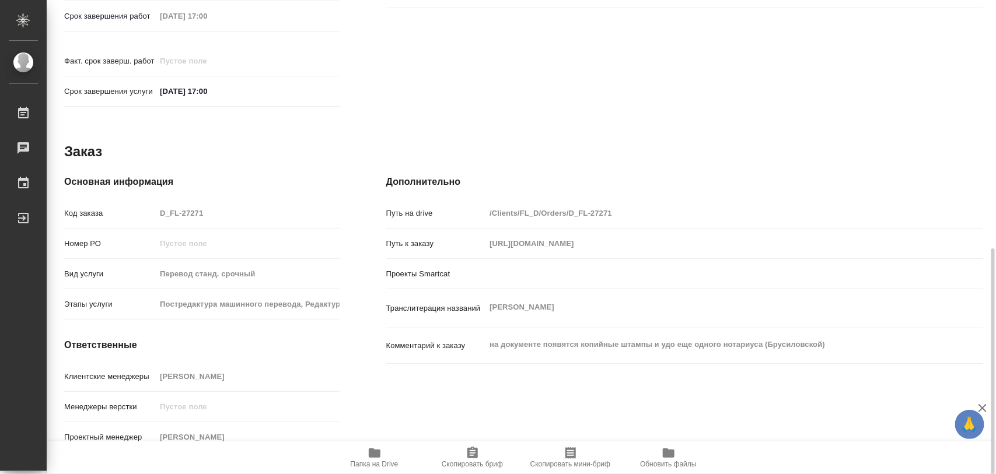
type textarea "x"
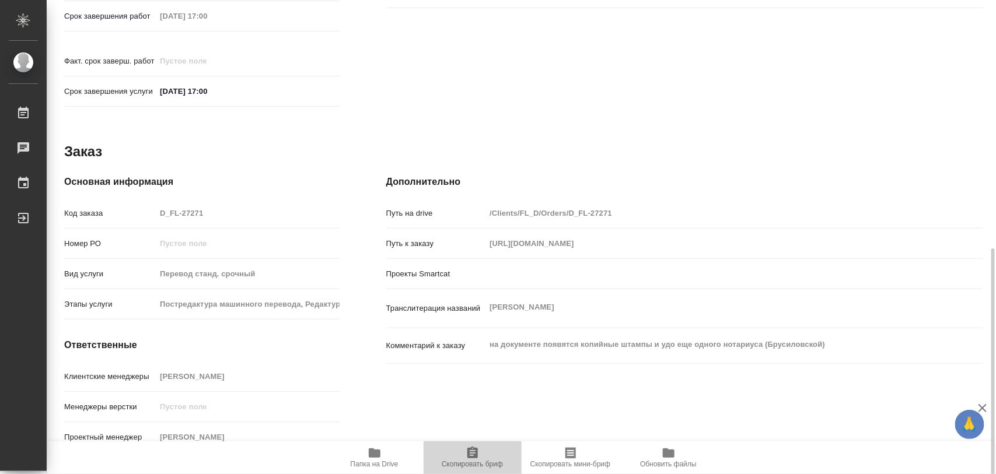
click at [485, 459] on span "Скопировать бриф" at bounding box center [473, 457] width 84 height 22
type textarea "x"
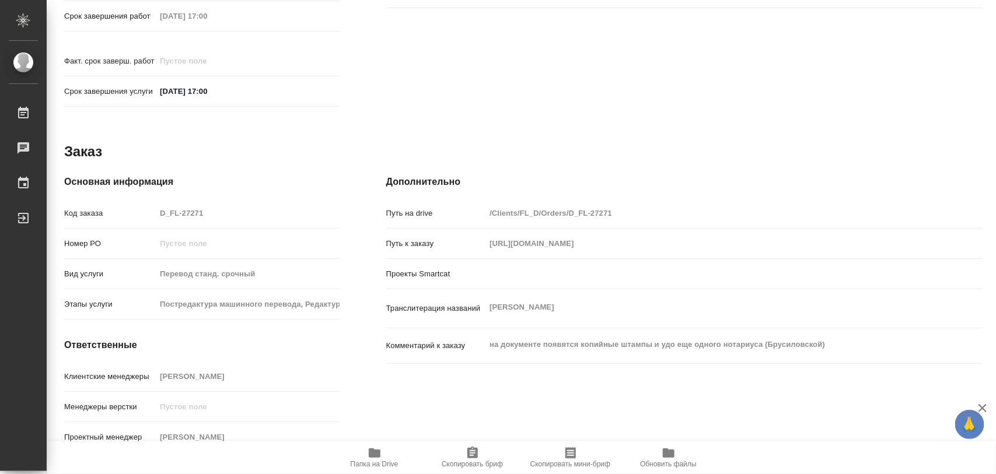
type textarea "x"
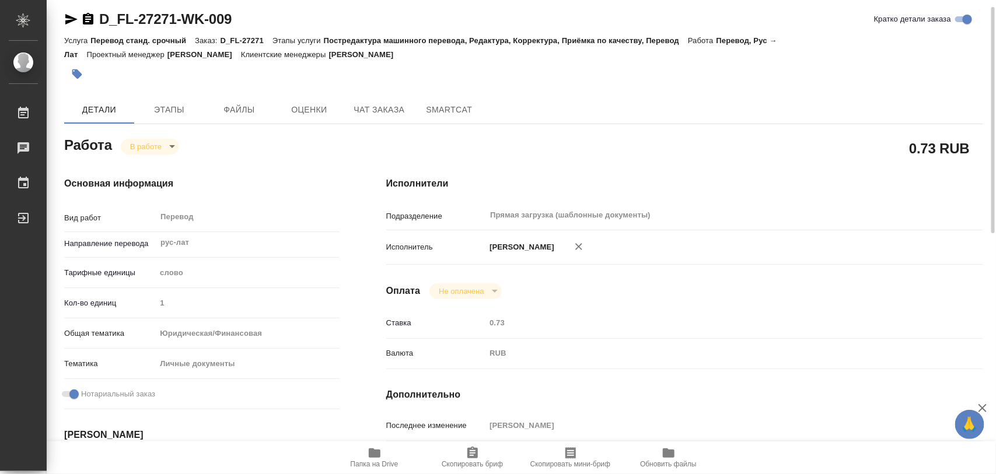
scroll to position [0, 0]
